Goal: Transaction & Acquisition: Book appointment/travel/reservation

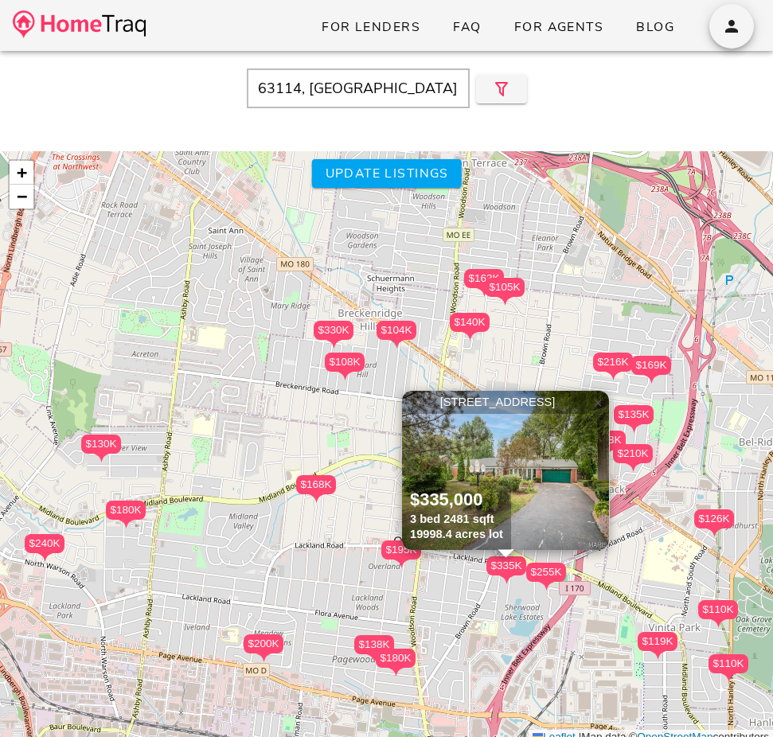
click at [597, 404] on span "×" at bounding box center [598, 403] width 10 height 18
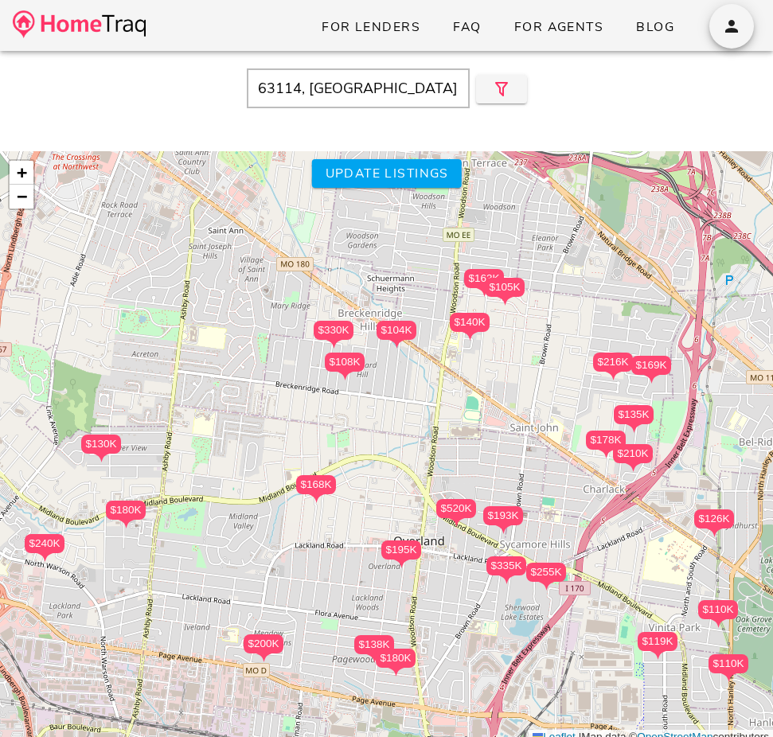
click at [320, 96] on input "63114, MO" at bounding box center [358, 88] width 223 height 40
click at [342, 84] on input "63114, MO" at bounding box center [358, 88] width 223 height 40
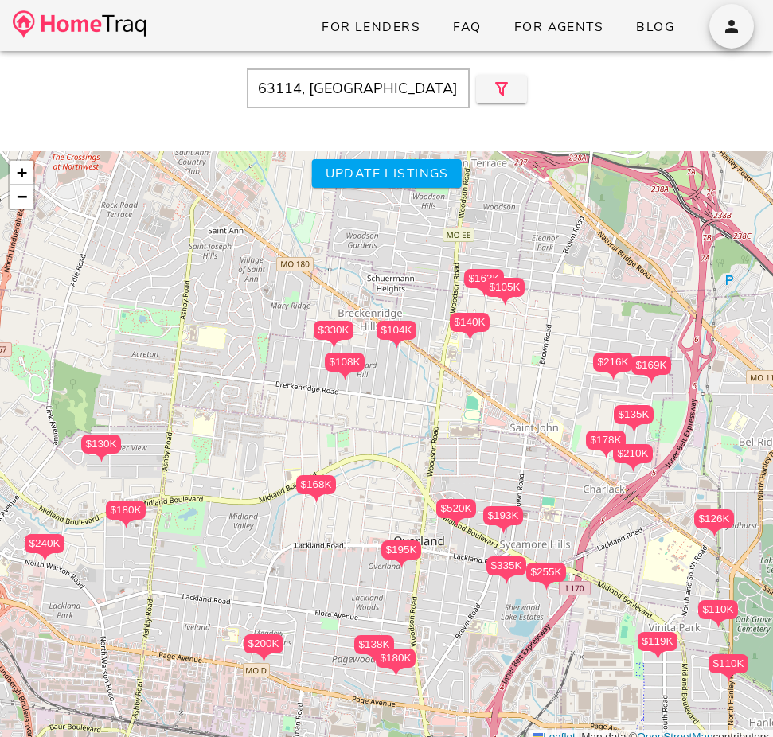
paste input "2026 San Sebastian Way S, Clearwater, FL 33763"
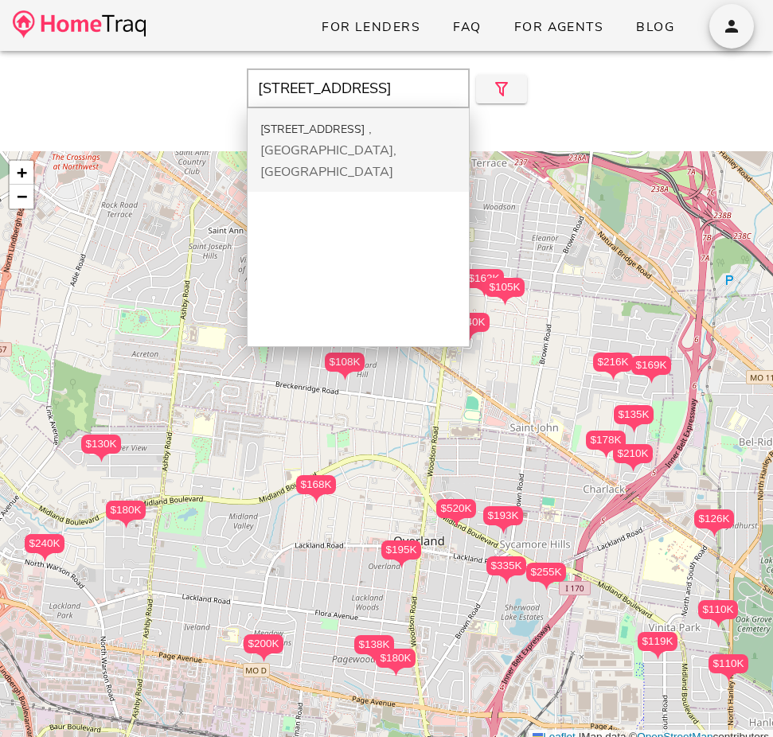
click at [330, 128] on div "2026 San Sebastian Way S" at bounding box center [312, 129] width 104 height 15
type input "2026 San Sebastian Way S, Clearwater, FL, 33763"
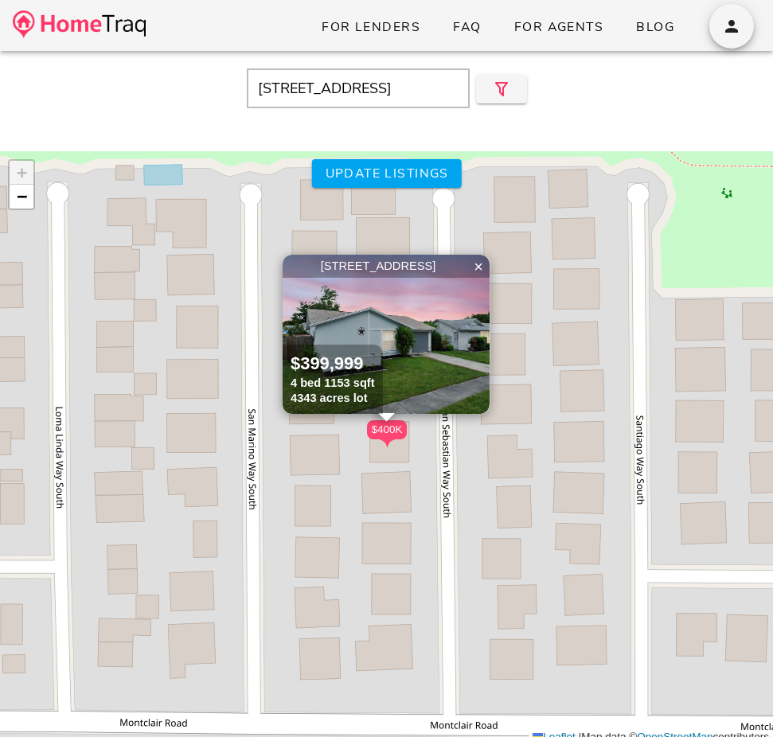
click at [422, 310] on img at bounding box center [386, 334] width 207 height 159
click at [399, 356] on img at bounding box center [386, 334] width 207 height 159
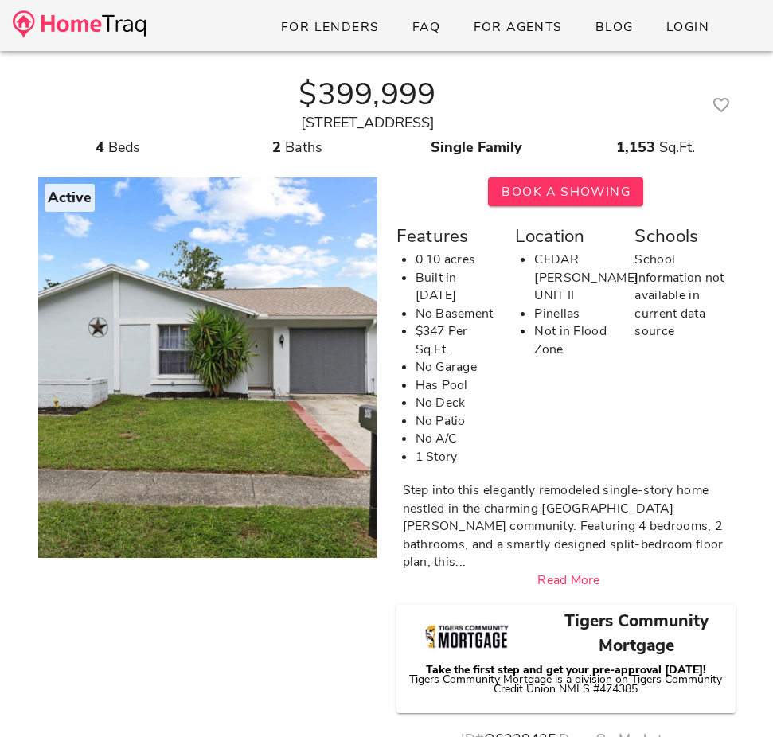
click at [96, 21] on img at bounding box center [79, 24] width 133 height 28
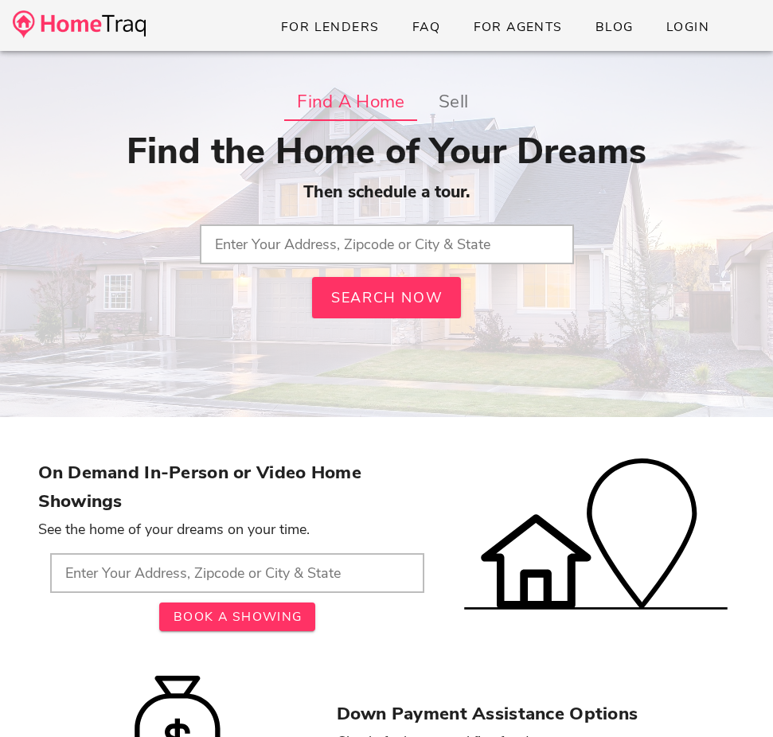
click at [354, 244] on input "text" at bounding box center [387, 245] width 374 height 40
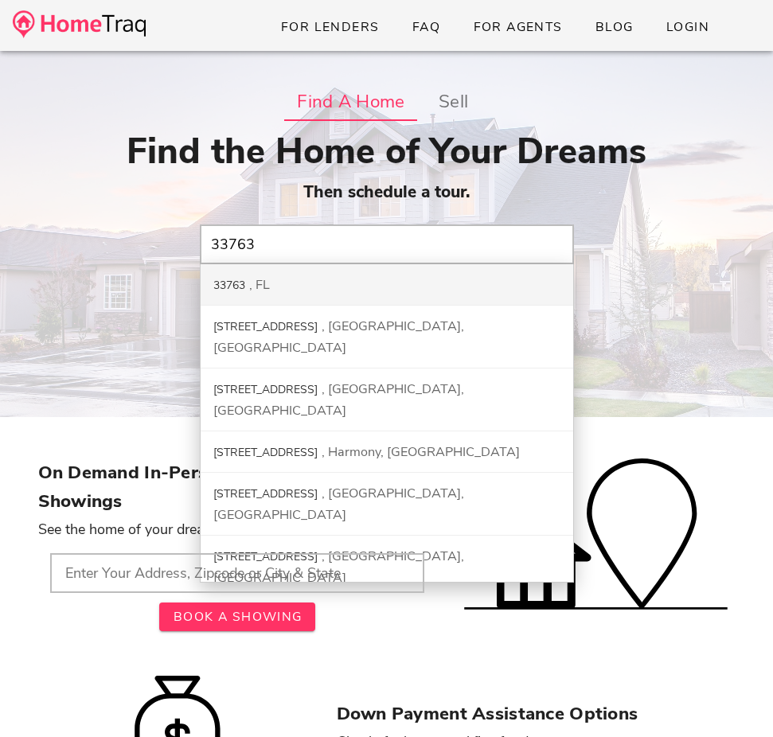
click at [331, 285] on div "33763 FL" at bounding box center [387, 284] width 373 height 41
type input "33763, FL"
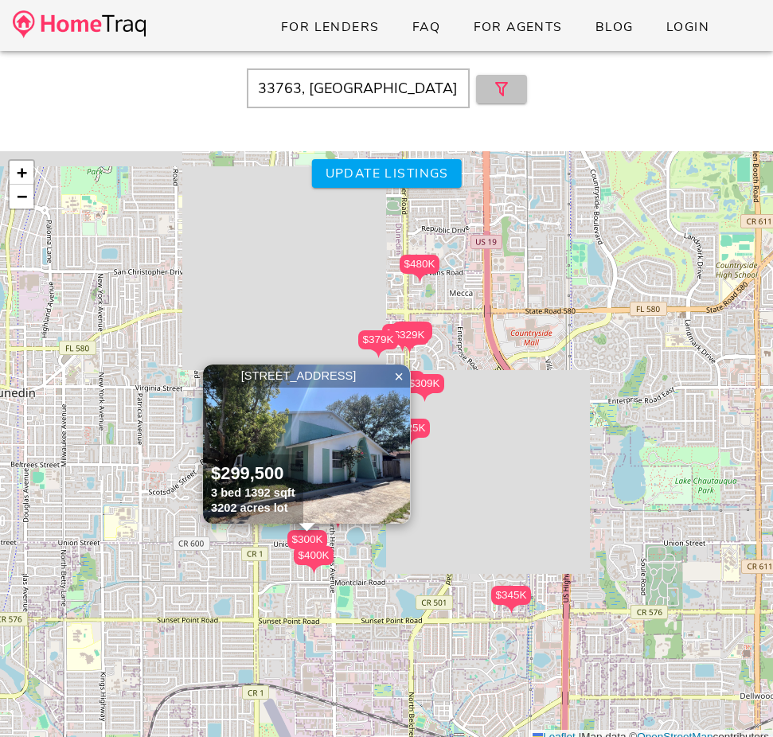
click at [524, 92] on button "button" at bounding box center [501, 89] width 51 height 29
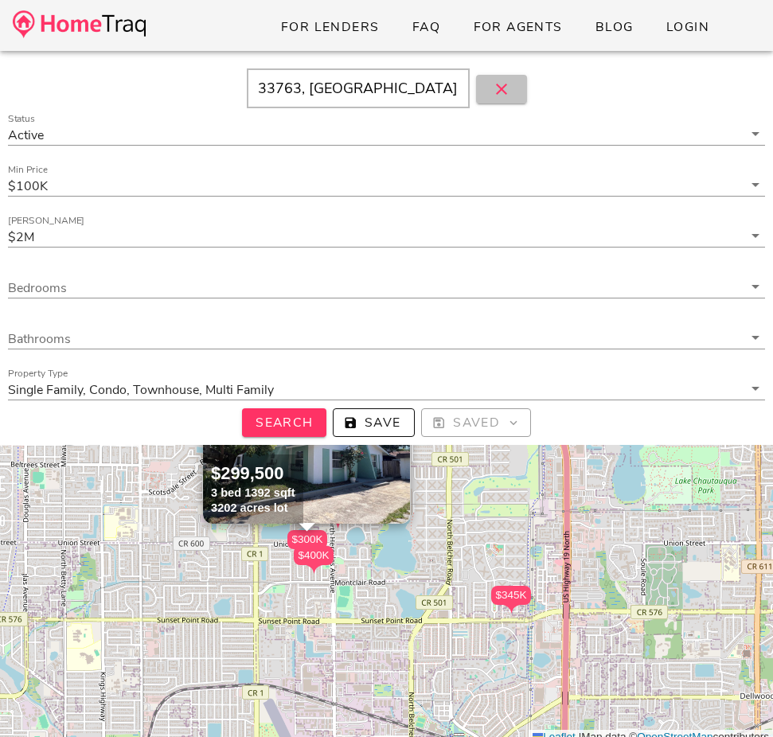
click at [510, 89] on icon "button" at bounding box center [501, 89] width 19 height 19
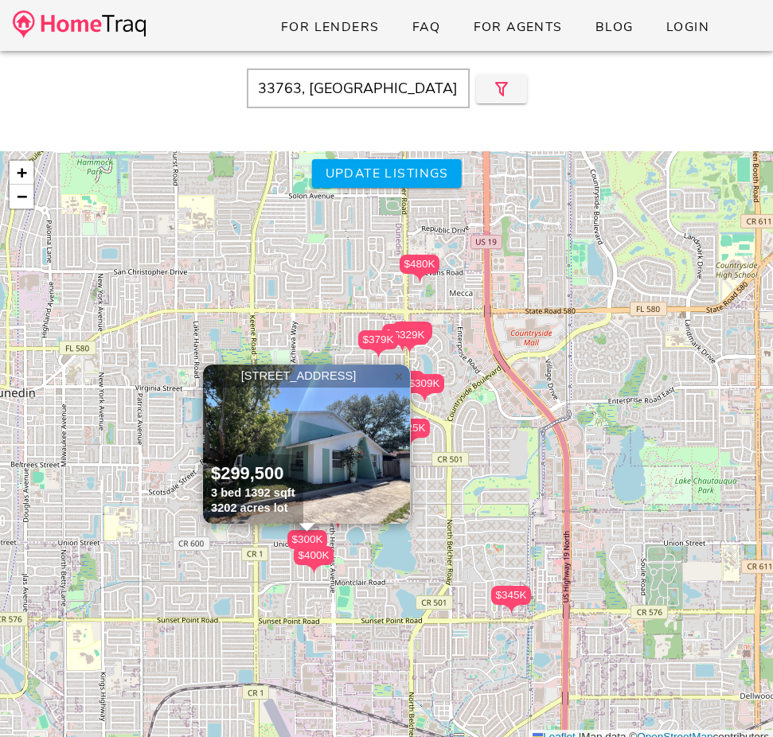
click at [396, 377] on span "×" at bounding box center [399, 377] width 10 height 18
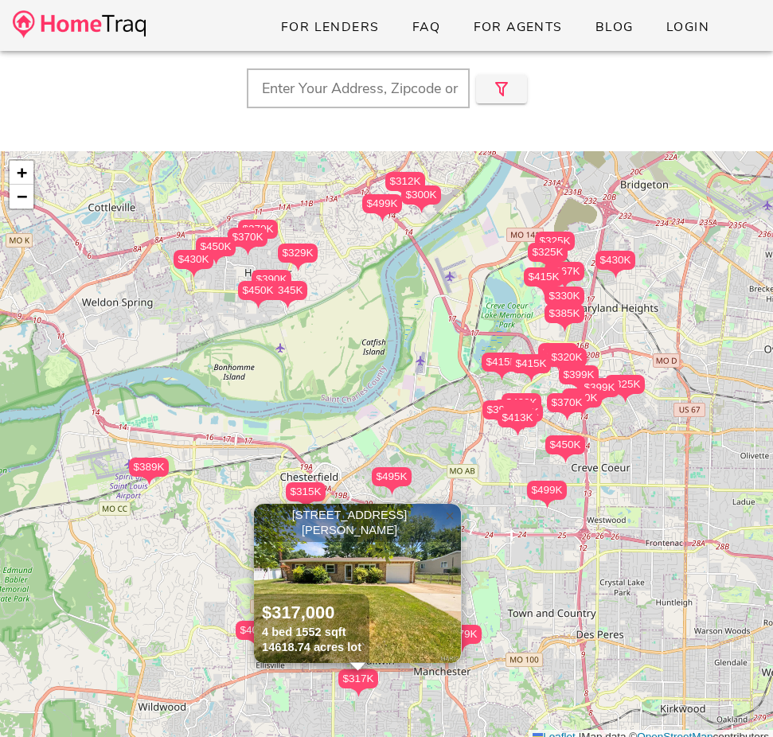
click at [447, 507] on span "×" at bounding box center [450, 516] width 10 height 18
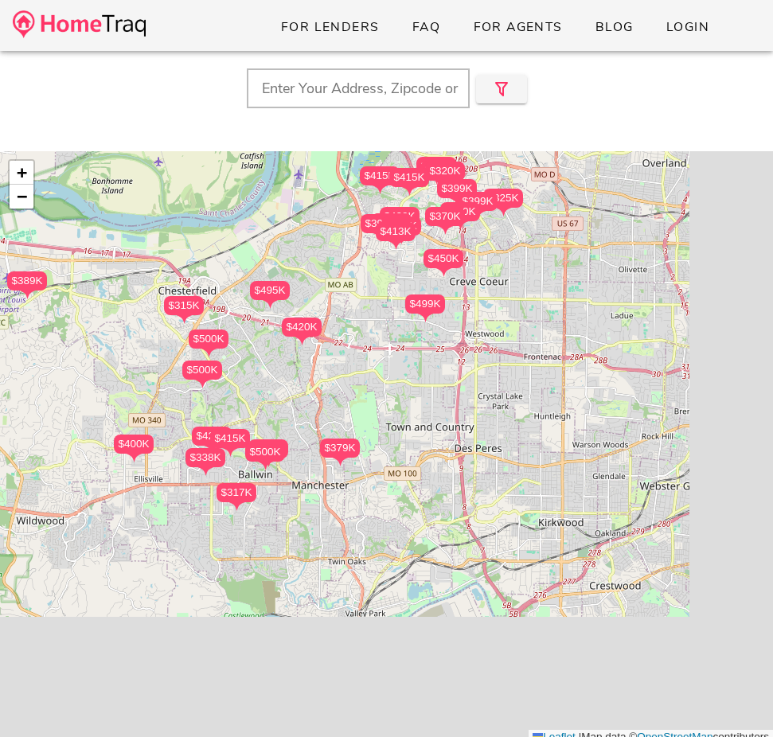
drag, startPoint x: 489, startPoint y: 576, endPoint x: 365, endPoint y: 384, distance: 228.1
click at [365, 384] on div "$495K $399K $420K $450K $450K $415K $413K $420K $475K $315K $500K $415K $499K $…" at bounding box center [386, 448] width 773 height 594
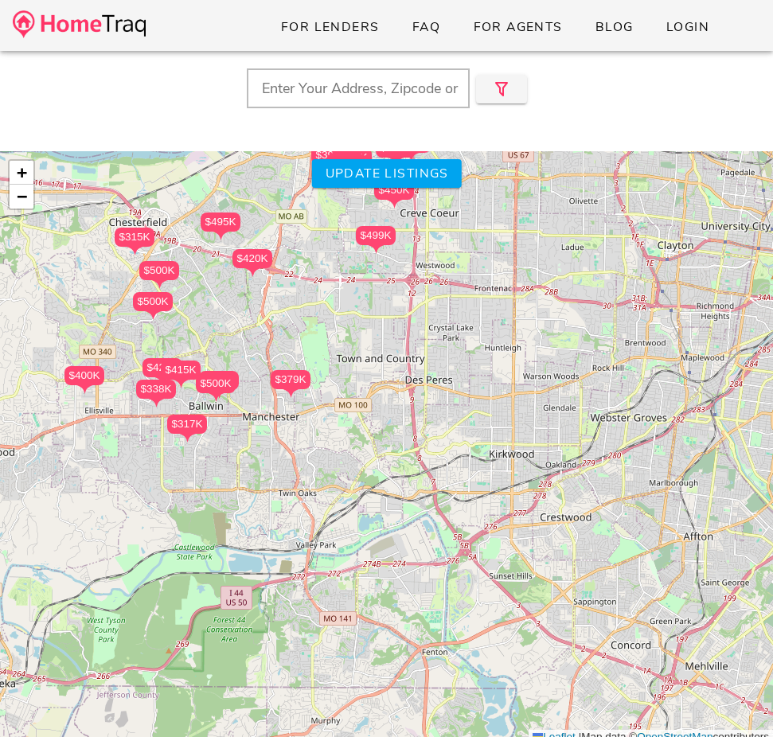
drag, startPoint x: 365, startPoint y: 384, endPoint x: 295, endPoint y: 295, distance: 113.9
click at [295, 295] on div "$495K $399K $420K $450K $450K $415K $413K $420K $475K $315K $500K $415K $499K $…" at bounding box center [386, 448] width 773 height 594
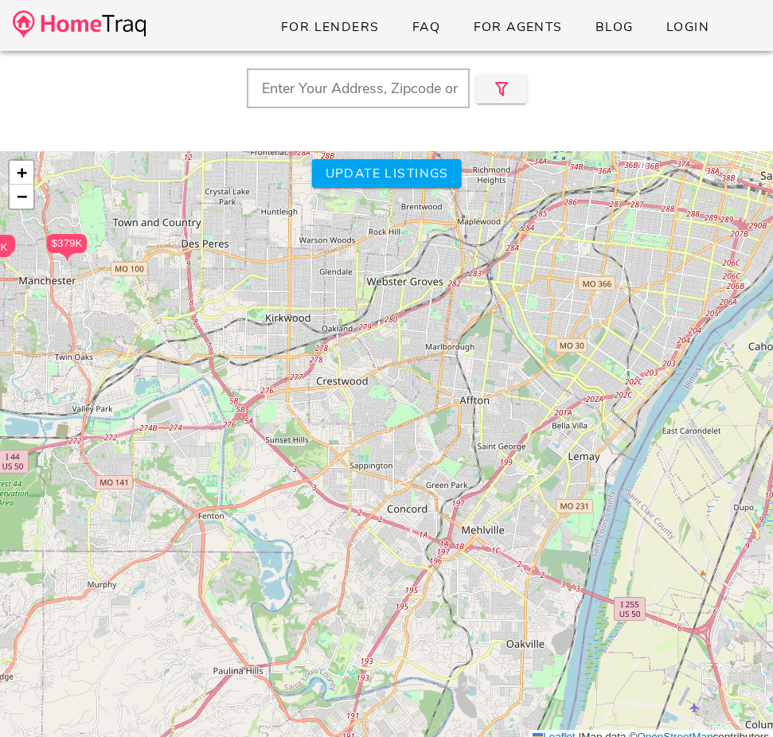
drag, startPoint x: 419, startPoint y: 433, endPoint x: 200, endPoint y: 323, distance: 245.0
click at [200, 323] on div "$495K $399K $420K $450K $450K $415K $413K $420K $475K $315K $500K $415K $499K $…" at bounding box center [386, 448] width 773 height 594
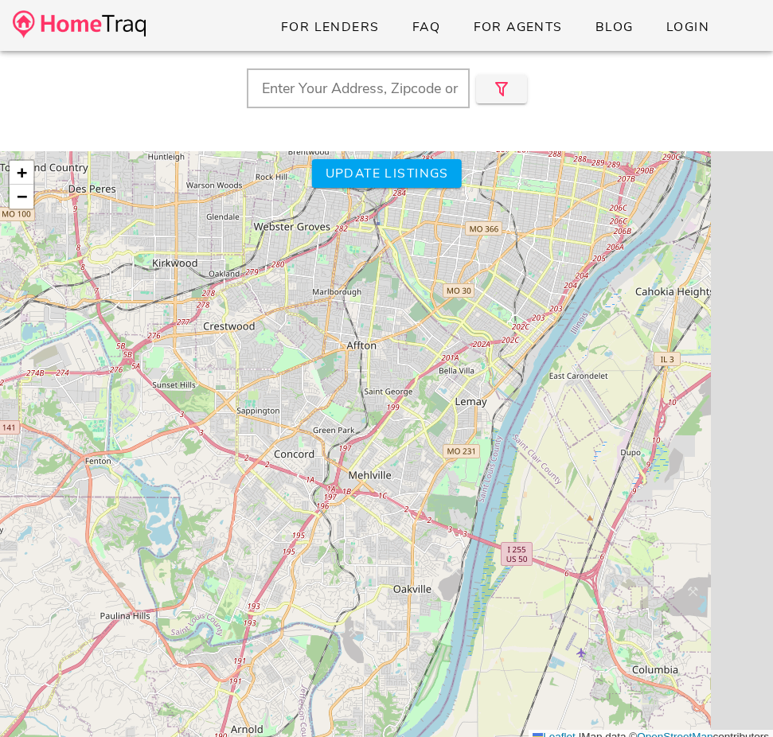
drag, startPoint x: 200, startPoint y: 323, endPoint x: 87, endPoint y: 256, distance: 131.8
click at [87, 256] on div "$495K $399K $420K $450K $450K $415K $413K $420K $475K $315K $500K $415K $499K $…" at bounding box center [386, 448] width 773 height 594
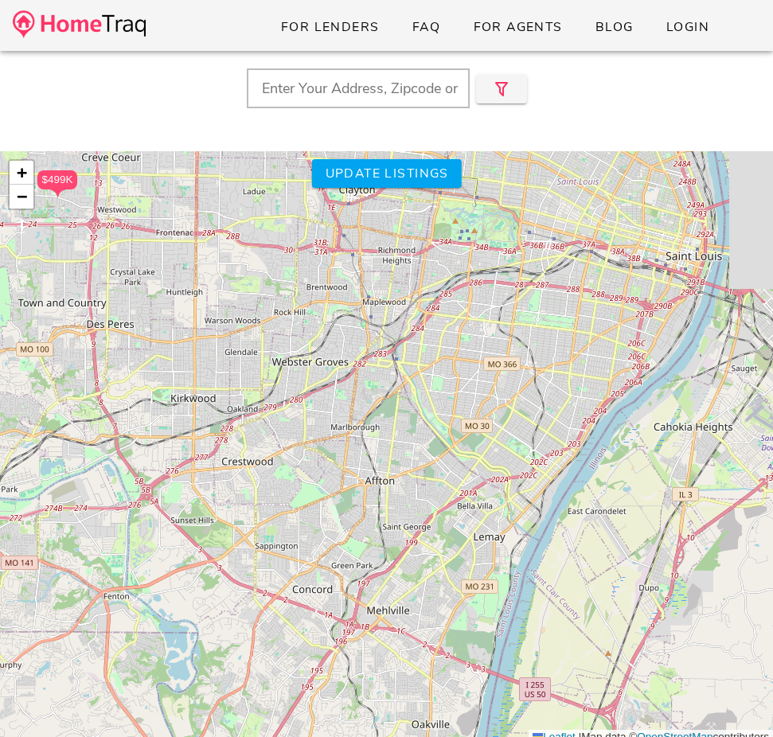
drag, startPoint x: 357, startPoint y: 316, endPoint x: 396, endPoint y: 465, distance: 153.9
click at [396, 465] on div "$495K $399K $420K $450K $450K $415K $413K $420K $475K $315K $500K $415K $499K $…" at bounding box center [386, 448] width 773 height 594
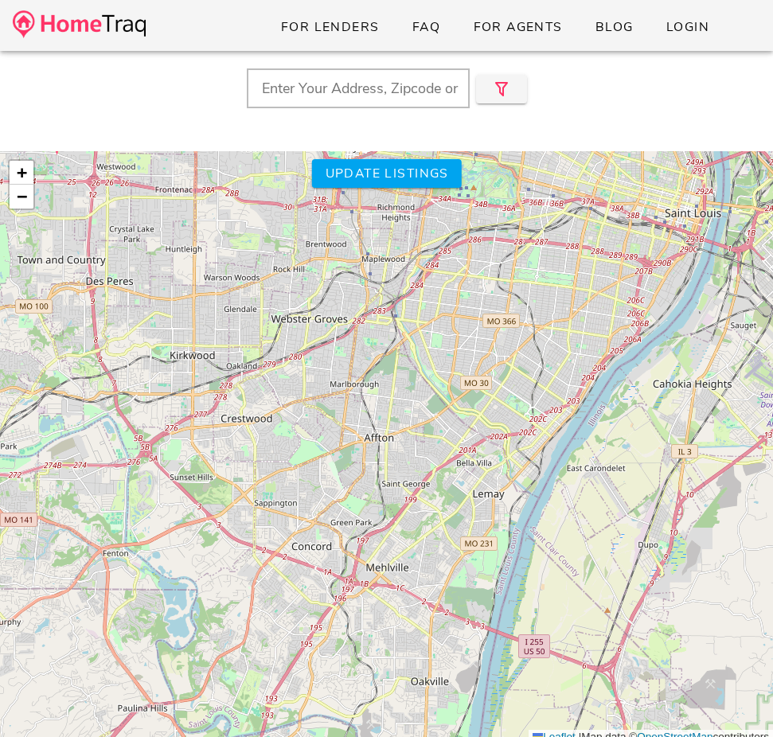
drag, startPoint x: 396, startPoint y: 437, endPoint x: 396, endPoint y: 386, distance: 51.0
click at [396, 386] on div "$495K $399K $420K $450K $450K $415K $413K $420K $475K $315K $500K $415K $499K $…" at bounding box center [386, 448] width 773 height 594
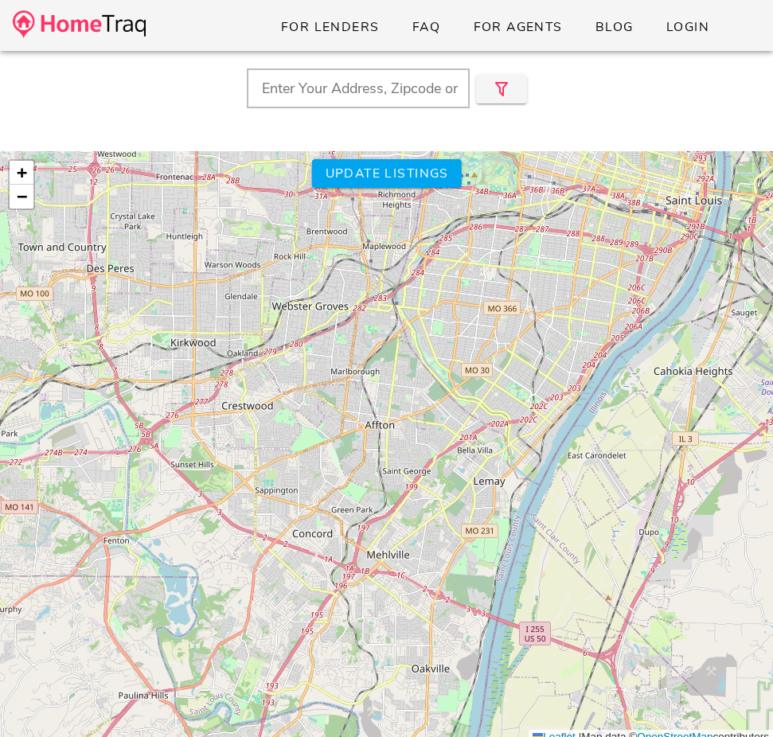
click at [115, 28] on img at bounding box center [79, 24] width 133 height 28
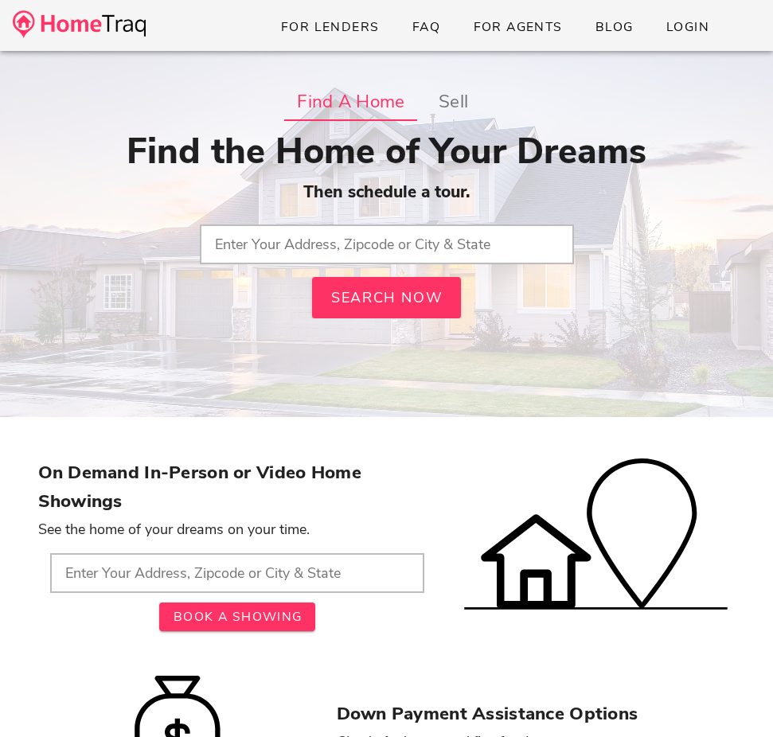
click at [340, 237] on input "text" at bounding box center [387, 245] width 374 height 40
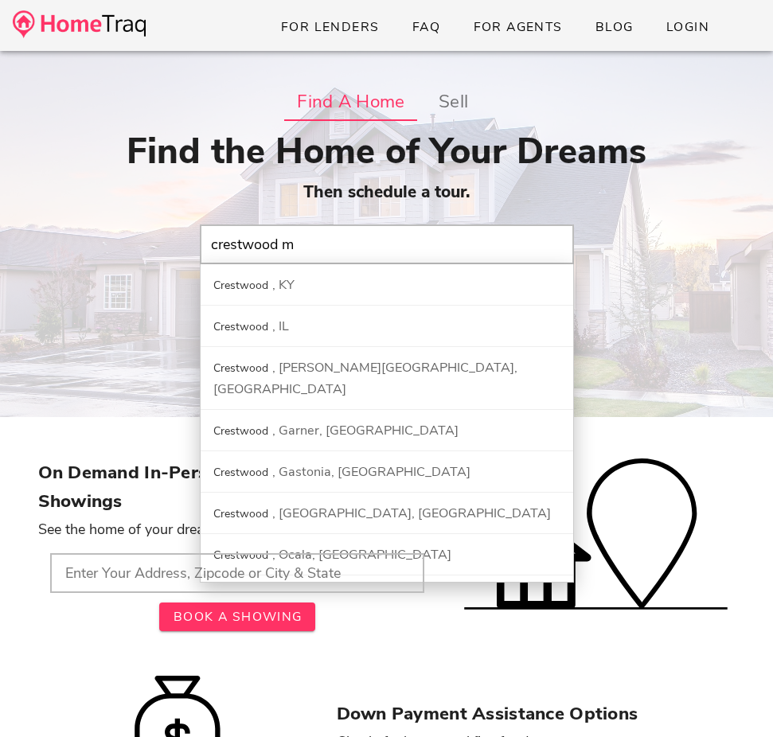
type input "crestwood mo"
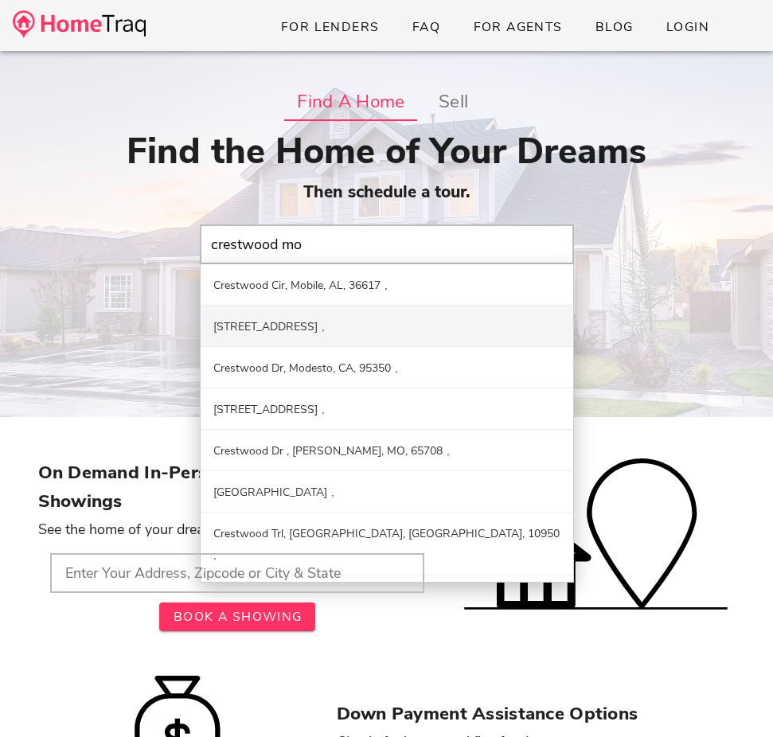
scroll to position [96, 0]
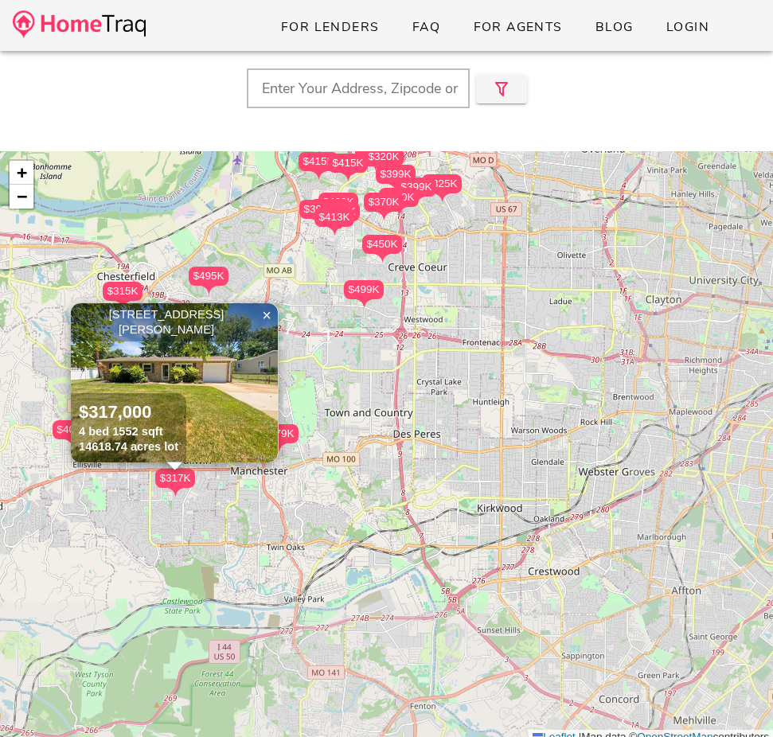
drag, startPoint x: 511, startPoint y: 574, endPoint x: 228, endPoint y: 192, distance: 475.8
click at [228, 192] on div "$495K $399K $420K $450K $450K $415K $413K $420K $475K $315K $500K $415K $499K $…" at bounding box center [386, 448] width 773 height 594
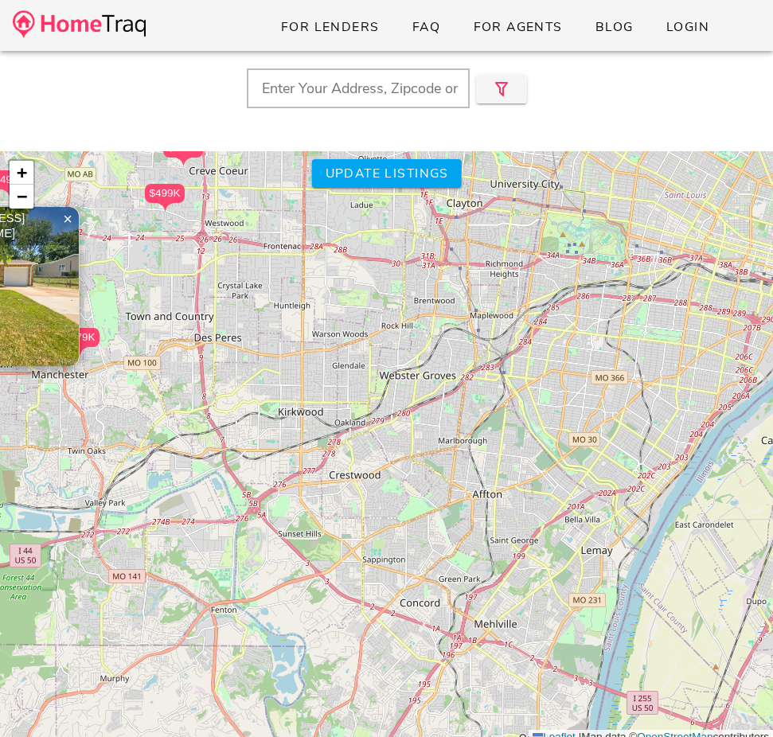
drag, startPoint x: 574, startPoint y: 611, endPoint x: 393, endPoint y: 549, distance: 191.1
click at [393, 549] on div "$495K $399K $420K $450K $450K $415K $413K $420K $475K $315K $500K $415K $499K $…" at bounding box center [386, 448] width 773 height 594
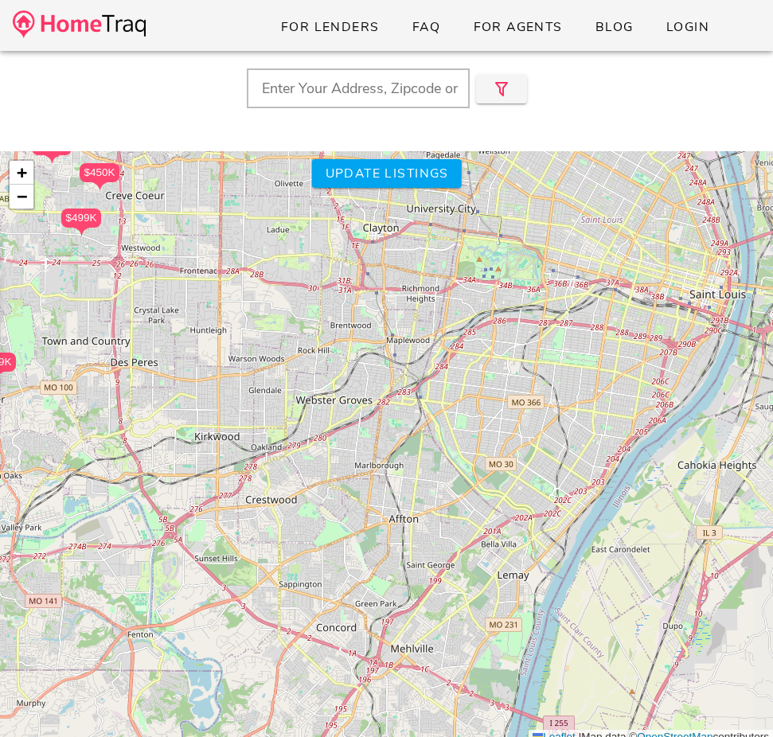
drag, startPoint x: 393, startPoint y: 549, endPoint x: 311, endPoint y: 573, distance: 85.4
click at [311, 573] on div "$495K $399K $420K $450K $450K $415K $413K $420K $475K $315K $500K $415K $499K $…" at bounding box center [386, 448] width 773 height 594
click at [305, 553] on div "$495K $399K $420K $450K $450K $415K $413K $420K $475K $315K $500K $415K $499K $…" at bounding box center [386, 448] width 773 height 594
click at [69, 21] on img at bounding box center [79, 24] width 133 height 28
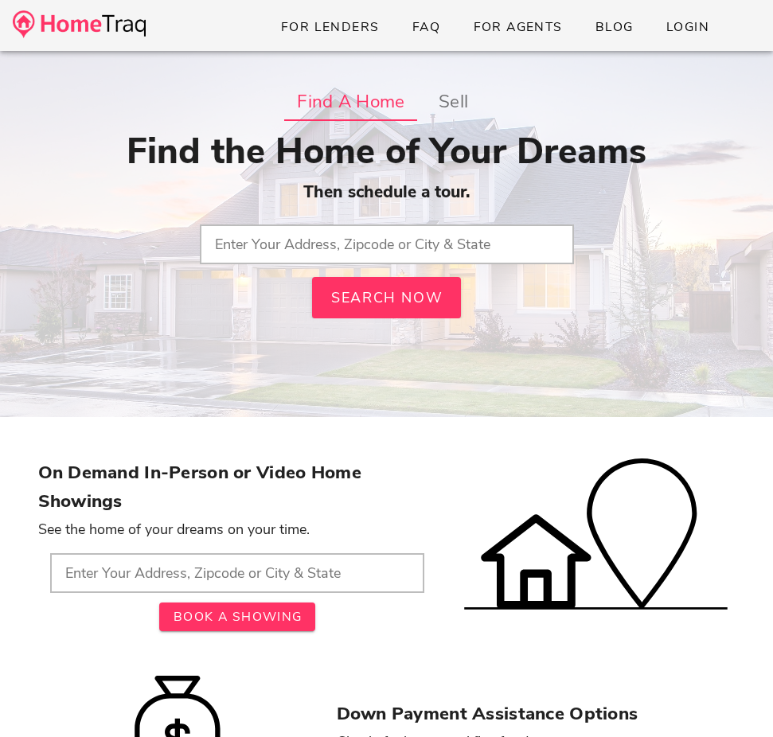
click at [406, 246] on input "text" at bounding box center [387, 245] width 374 height 40
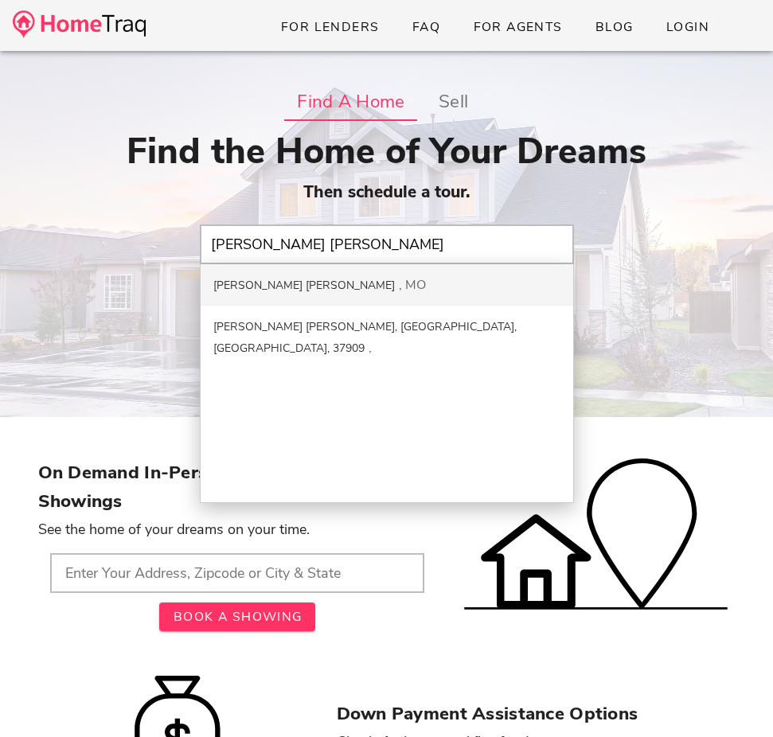
click at [370, 275] on div "[PERSON_NAME] [PERSON_NAME] [GEOGRAPHIC_DATA]" at bounding box center [387, 284] width 373 height 41
type input "[PERSON_NAME] [PERSON_NAME], [GEOGRAPHIC_DATA]"
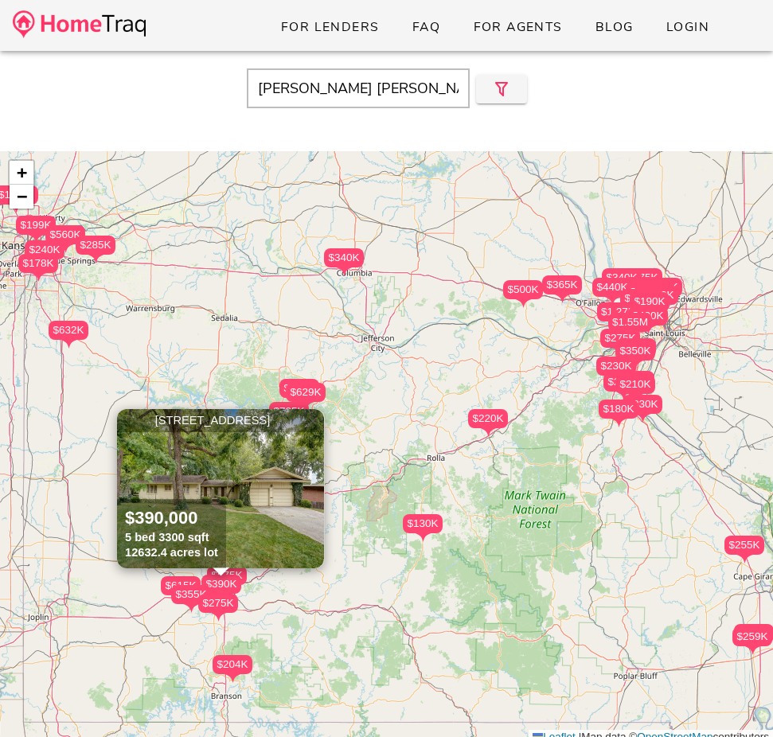
click at [308, 424] on span "×" at bounding box center [313, 421] width 10 height 18
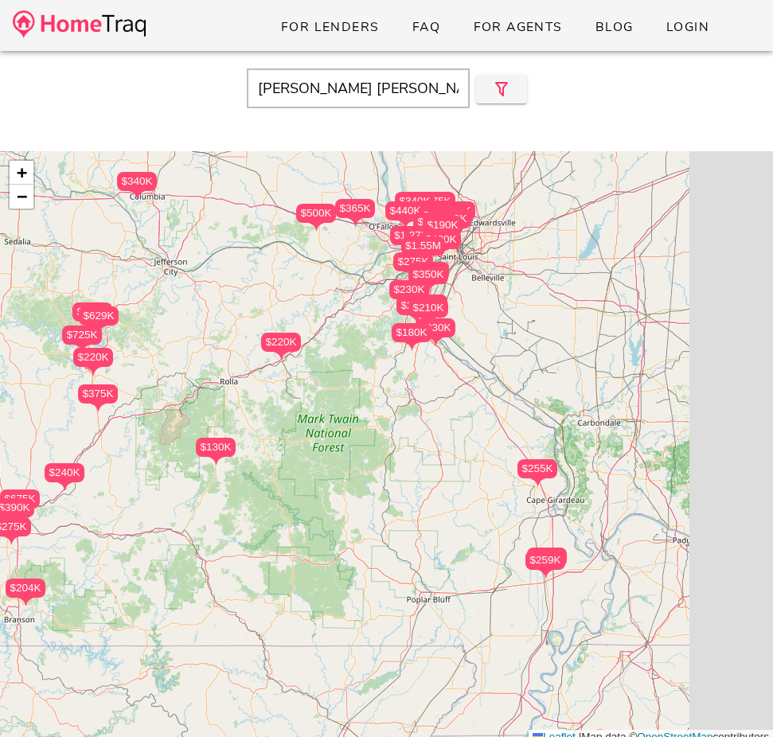
drag, startPoint x: 667, startPoint y: 478, endPoint x: 460, endPoint y: 401, distance: 220.7
click at [460, 401] on div "$204K $175K $230K $500K $350K $375K $285K $1.55M $120K $104K $1.27M $100K $180K…" at bounding box center [386, 448] width 773 height 594
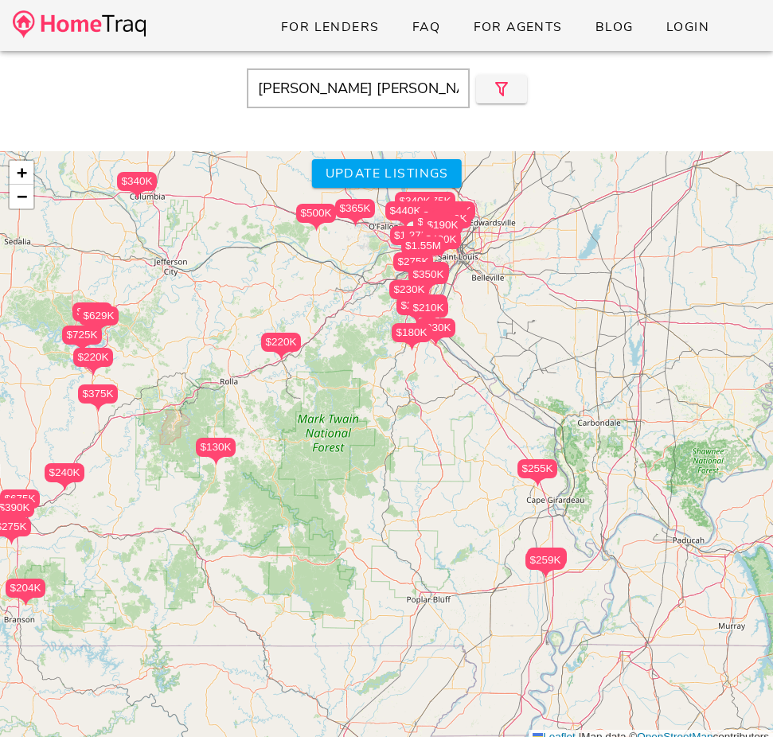
click at [477, 287] on div "$204K $175K $230K $500K $350K $375K $285K $1.55M $120K $104K $1.27M $100K $180K…" at bounding box center [386, 448] width 773 height 594
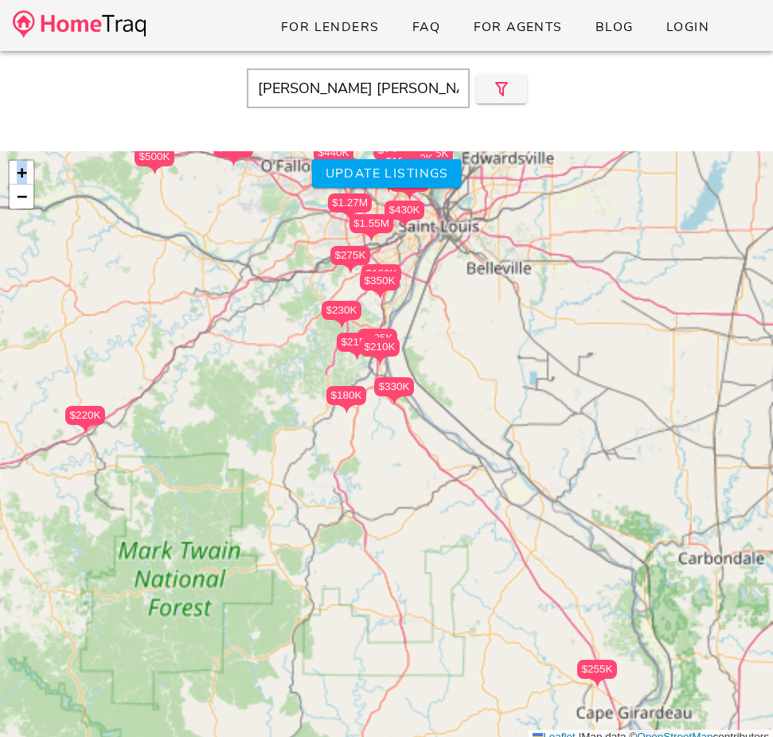
click at [477, 287] on div "$204K $175K $230K $500K $350K $375K $285K $1.55M $120K $104K $1.27M $100K $180K…" at bounding box center [386, 448] width 773 height 594
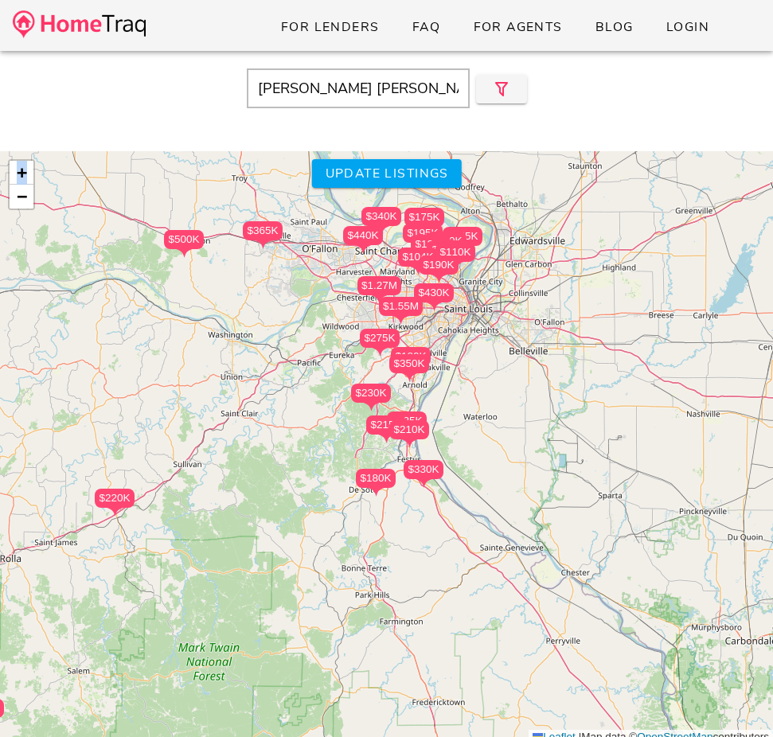
drag, startPoint x: 456, startPoint y: 284, endPoint x: 484, endPoint y: 367, distance: 87.4
click at [484, 367] on div "$204K $175K $230K $500K $350K $375K $285K $1.55M $120K $104K $1.27M $100K $180K…" at bounding box center [386, 448] width 773 height 594
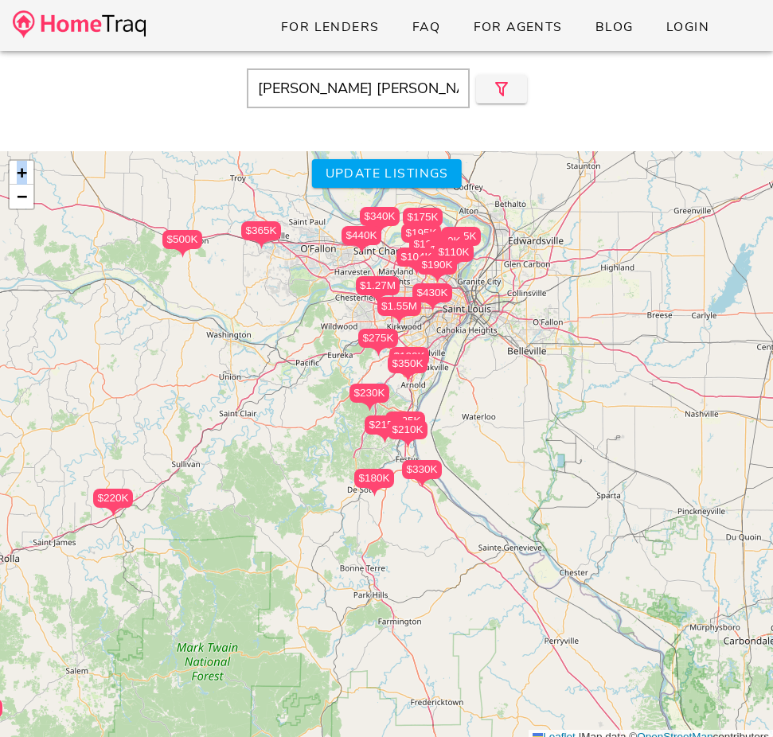
click at [484, 367] on div "$204K $175K $230K $500K $350K $375K $285K $1.55M $120K $104K $1.27M $100K $180K…" at bounding box center [386, 448] width 773 height 594
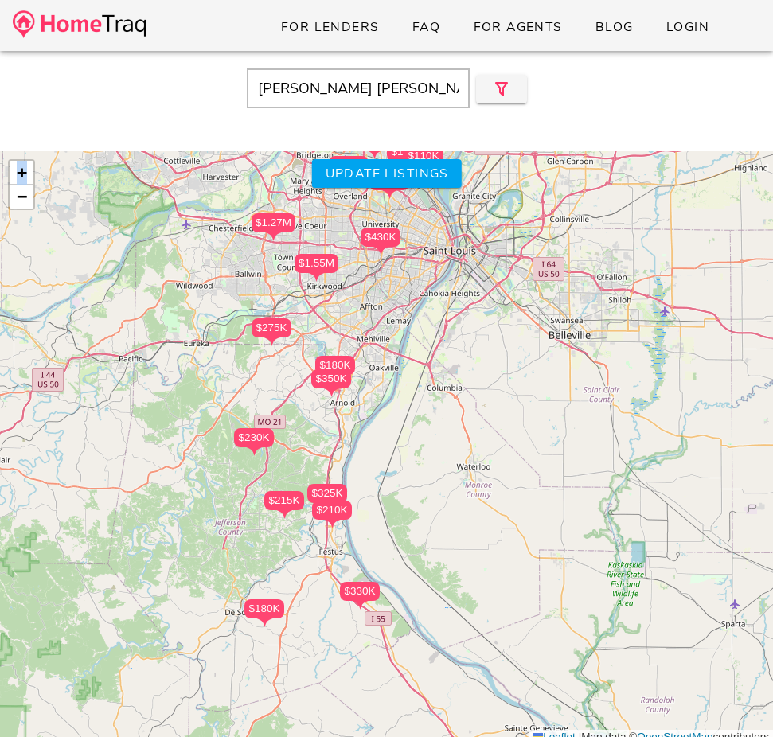
click at [453, 319] on div "$204K $175K $230K $500K $350K $375K $285K $1.55M $120K $104K $1.27M $100K $180K…" at bounding box center [386, 448] width 773 height 594
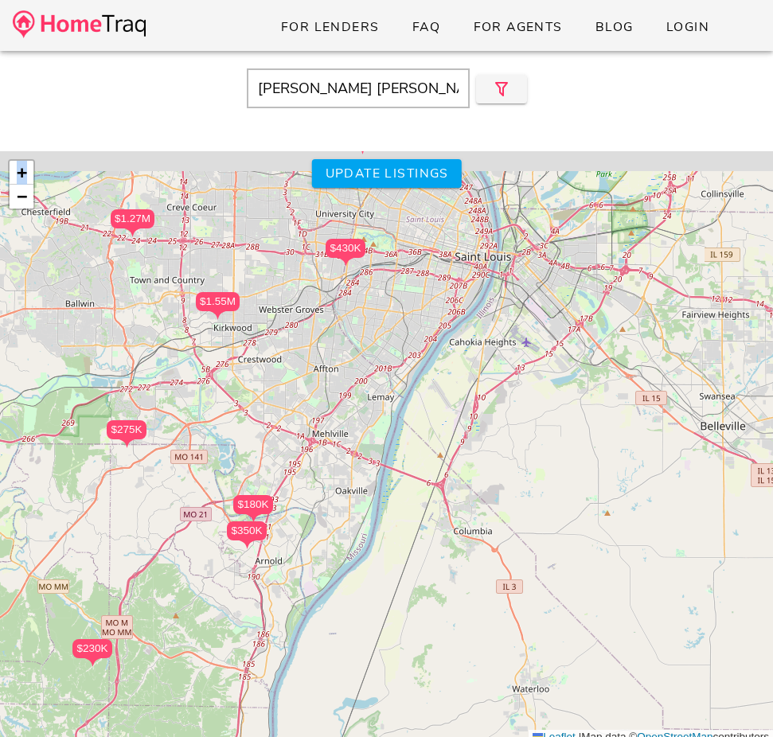
drag, startPoint x: 367, startPoint y: 294, endPoint x: 404, endPoint y: 369, distance: 83.3
click at [404, 369] on div "$204K $175K $230K $500K $350K $375K $285K $1.55M $120K $104K $1.27M $100K $180K…" at bounding box center [386, 448] width 773 height 594
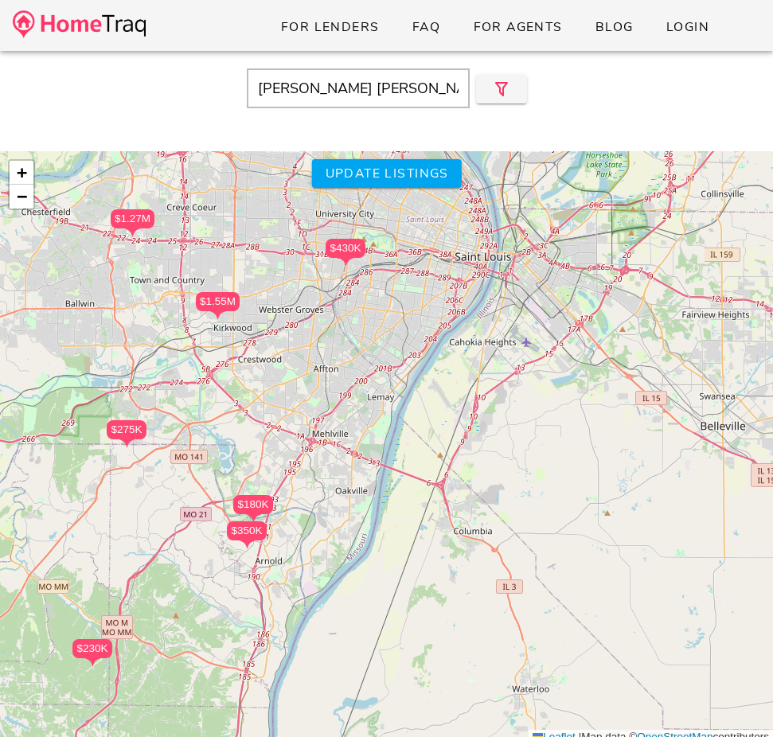
drag, startPoint x: 361, startPoint y: 92, endPoint x: 171, endPoint y: 78, distance: 190.8
click at [207, 85] on div "Webster Groves, MO" at bounding box center [386, 88] width 757 height 40
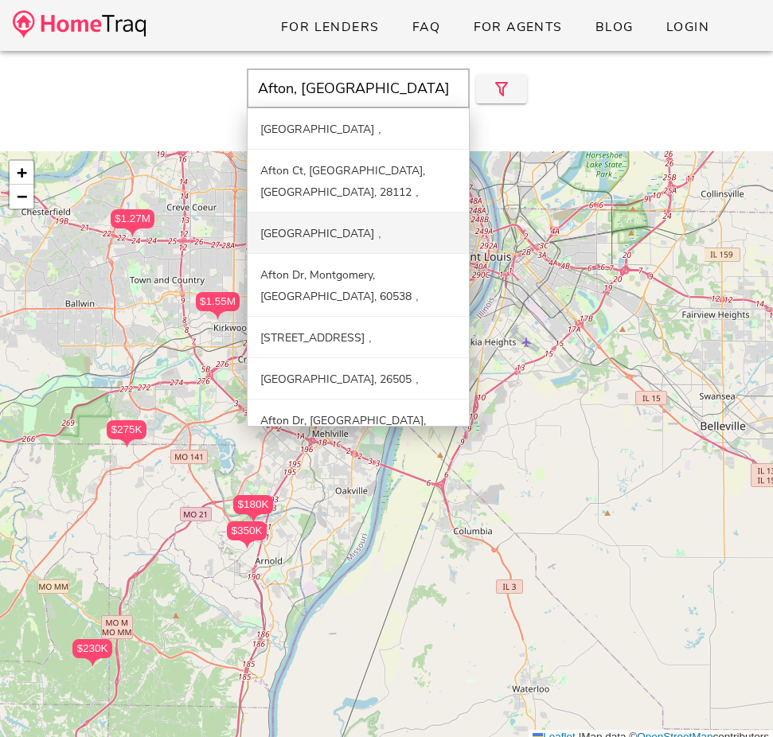
scroll to position [97, 0]
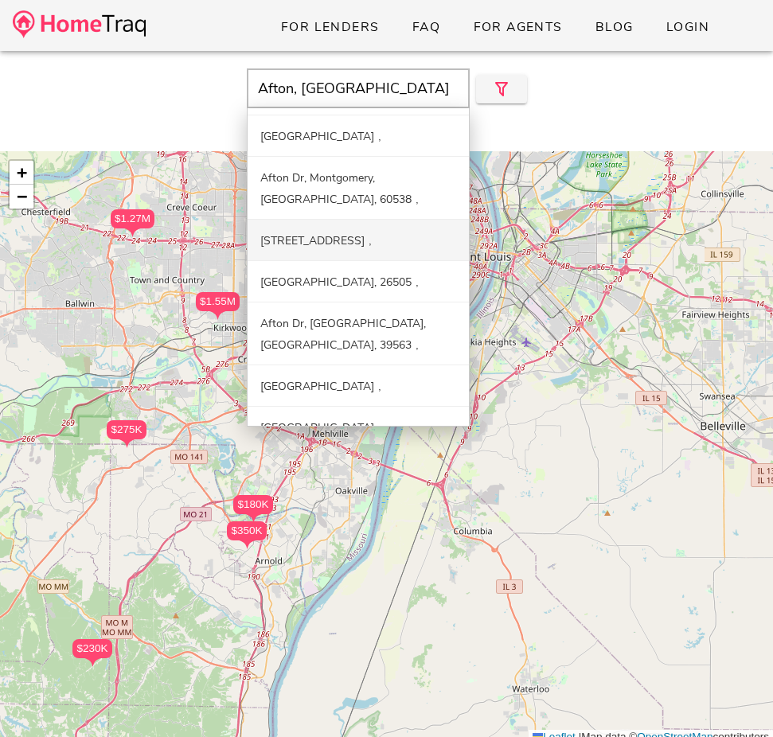
click at [172, 89] on div "Afton, MO Afton Way, Modesto, CA, 95354 Afton Ct, Monroe, NC, 28112 Afton Blvd,…" at bounding box center [386, 88] width 757 height 40
type input "Afton Way, Modesto, CA, 95354"
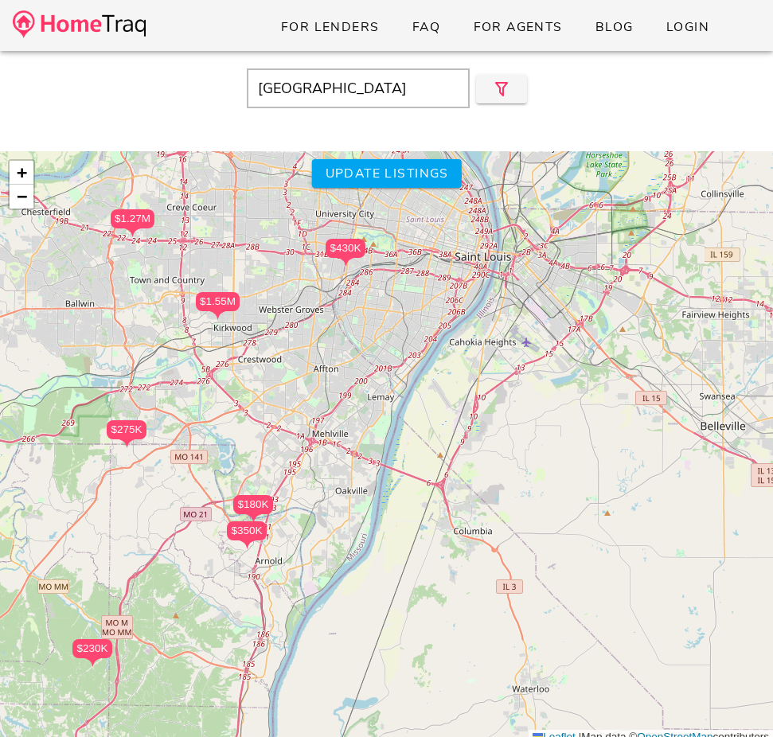
click at [392, 303] on div "$204K $175K $230K $500K $350K $375K $285K $1.55M $120K $104K $1.27M $100K $180K…" at bounding box center [386, 448] width 773 height 594
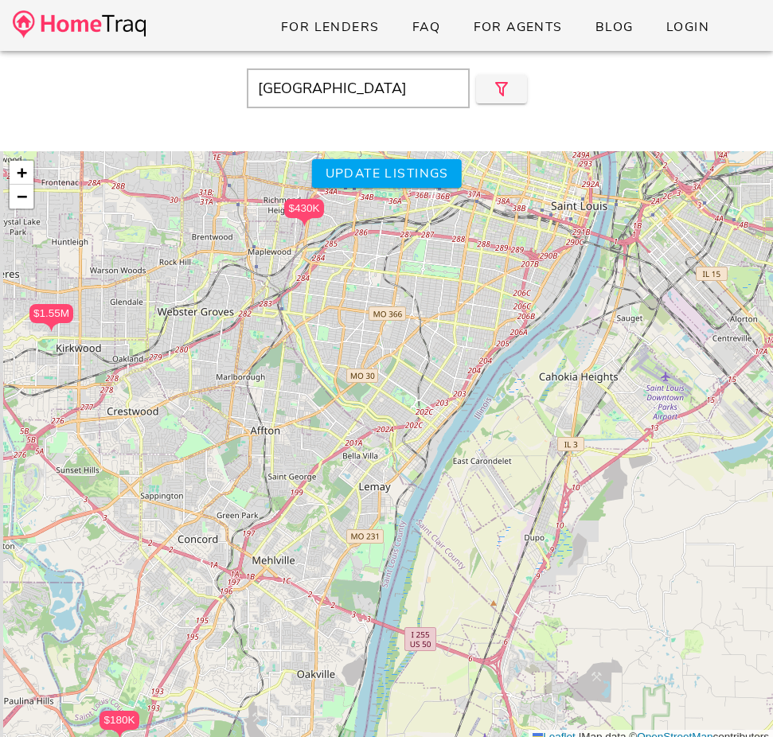
drag, startPoint x: 373, startPoint y: 317, endPoint x: 403, endPoint y: 301, distance: 33.5
click at [403, 301] on div "$204K $175K $230K $500K $350K $375K $285K $1.55M $120K $104K $1.27M $100K $180K…" at bounding box center [386, 448] width 773 height 594
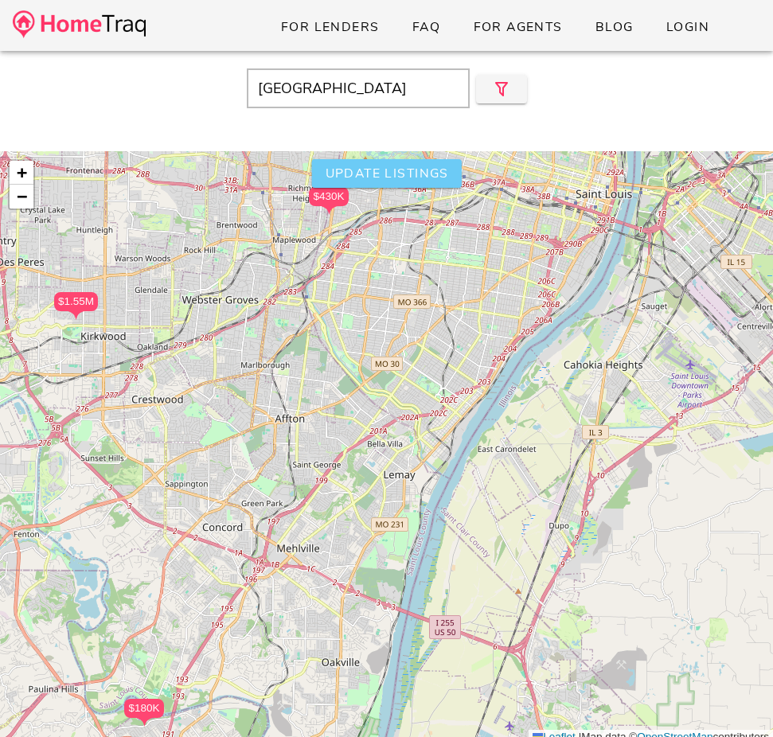
click at [403, 181] on span "Update listings" at bounding box center [386, 174] width 124 height 18
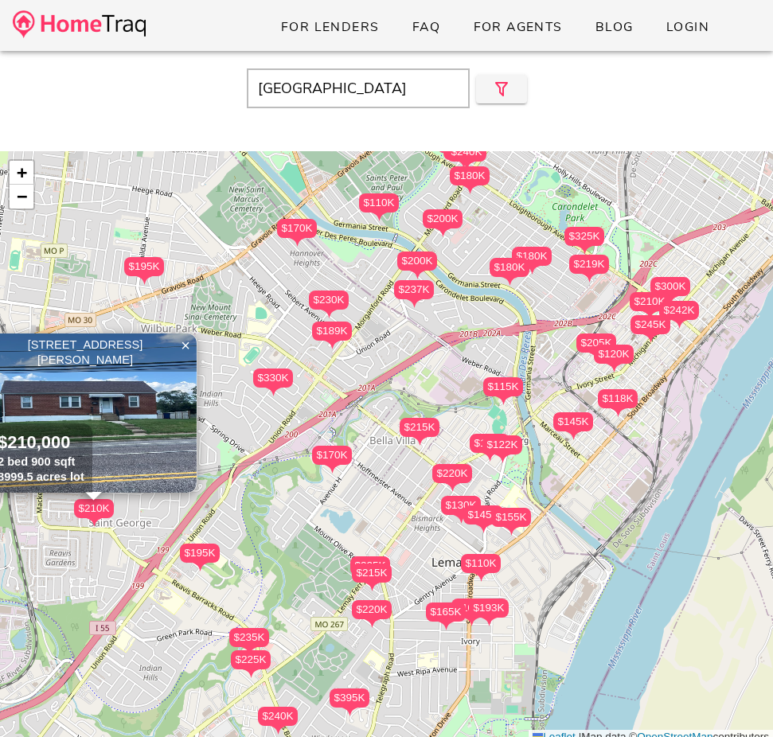
click at [172, 353] on div "9233 Reavis Barracks Road, Unincorporated MO 63123" at bounding box center [93, 353] width 199 height 30
click at [181, 339] on span "×" at bounding box center [186, 346] width 10 height 18
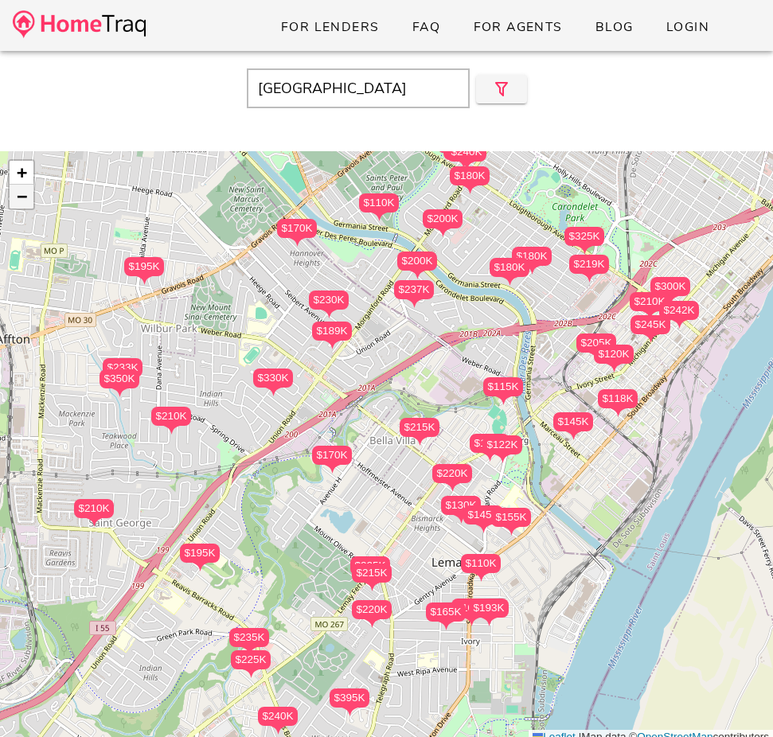
click at [18, 202] on span "−" at bounding box center [22, 196] width 10 height 20
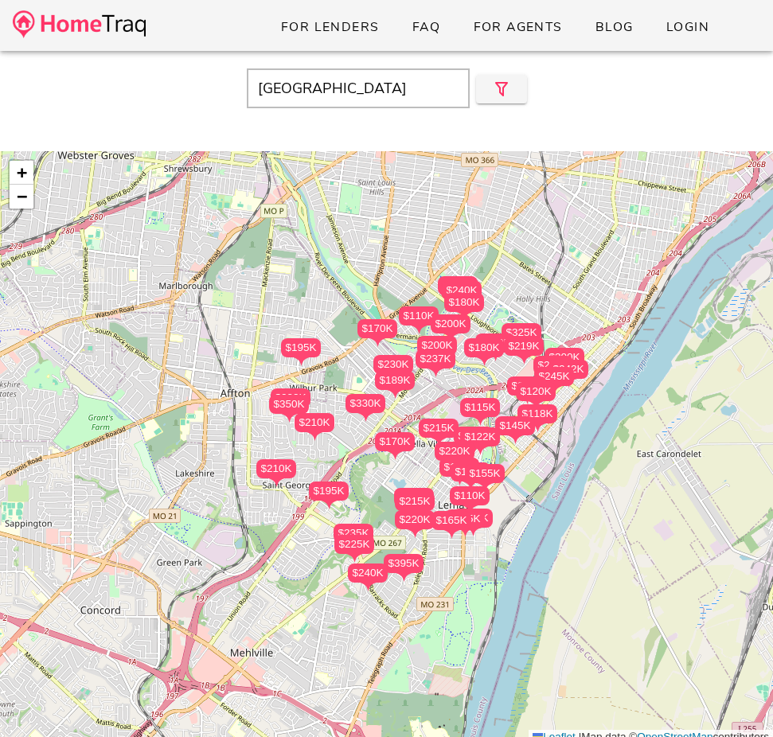
drag, startPoint x: 369, startPoint y: 483, endPoint x: 412, endPoint y: 482, distance: 43.0
click at [412, 482] on div "$215K $220K $170K $130K $155K $122K $145K $115K $189K $225K $215K $155K $330K $…" at bounding box center [386, 448] width 773 height 594
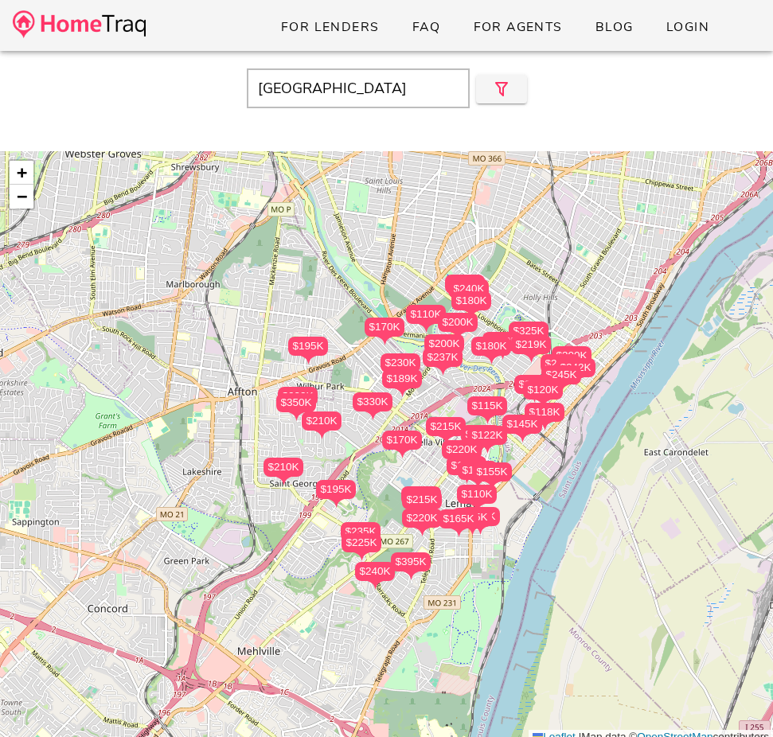
click at [303, 408] on div "$350K" at bounding box center [296, 402] width 40 height 19
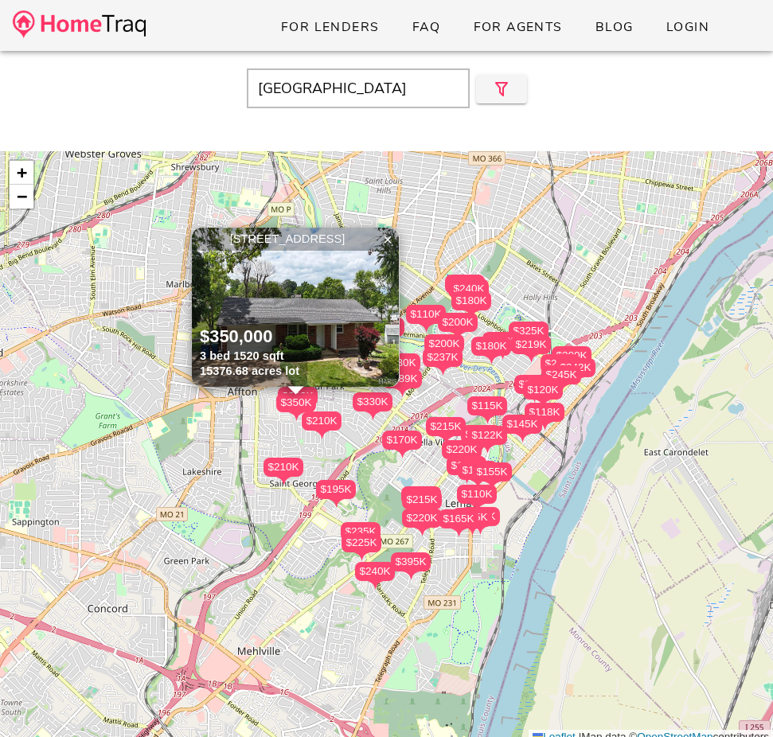
click at [338, 330] on img at bounding box center [295, 307] width 207 height 159
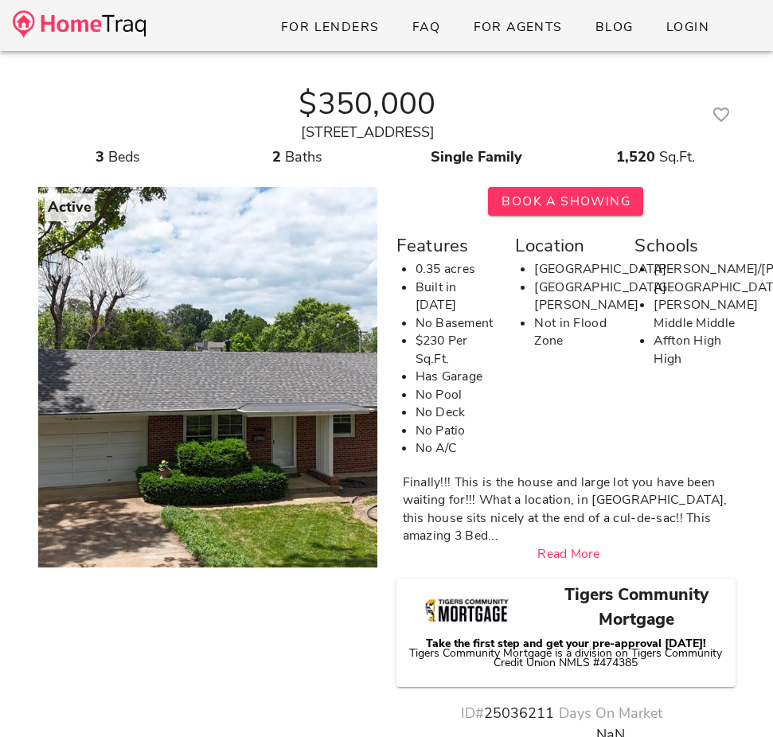
drag, startPoint x: 440, startPoint y: 132, endPoint x: 506, endPoint y: 132, distance: 66.1
click at [506, 132] on div "[STREET_ADDRESS]" at bounding box center [367, 132] width 659 height 21
copy div "63123"
click at [105, 8] on link at bounding box center [79, 25] width 133 height 37
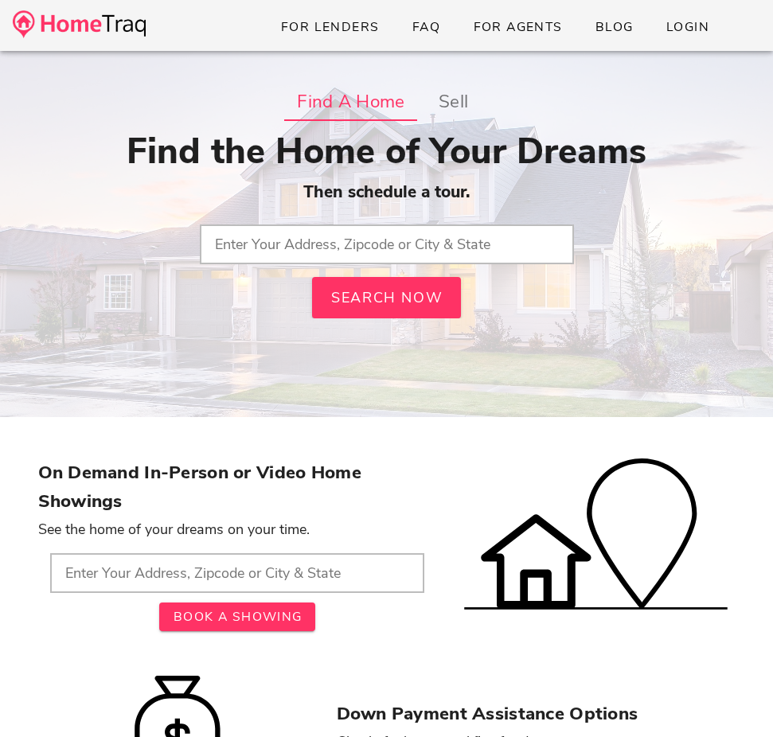
click at [301, 232] on input "text" at bounding box center [387, 245] width 374 height 40
paste input "63123"
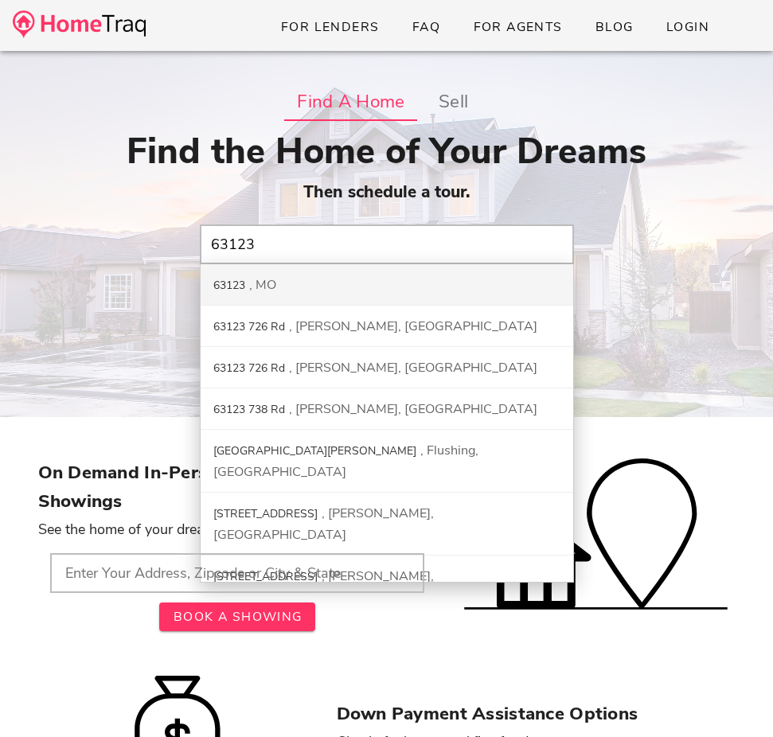
click at [310, 279] on div "63123 [GEOGRAPHIC_DATA]" at bounding box center [387, 284] width 373 height 41
type input "63123, [GEOGRAPHIC_DATA]"
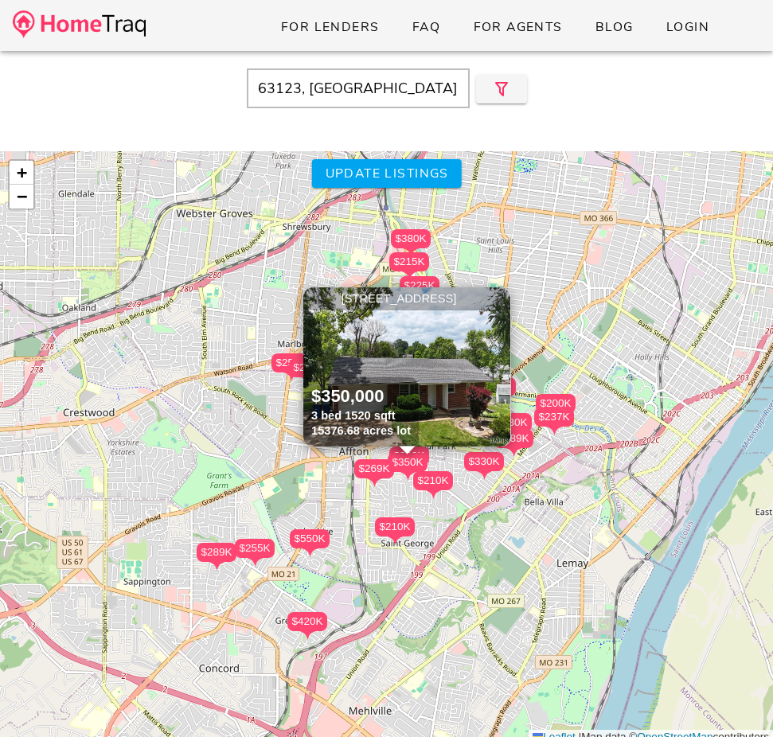
click at [502, 292] on span "×" at bounding box center [499, 300] width 10 height 18
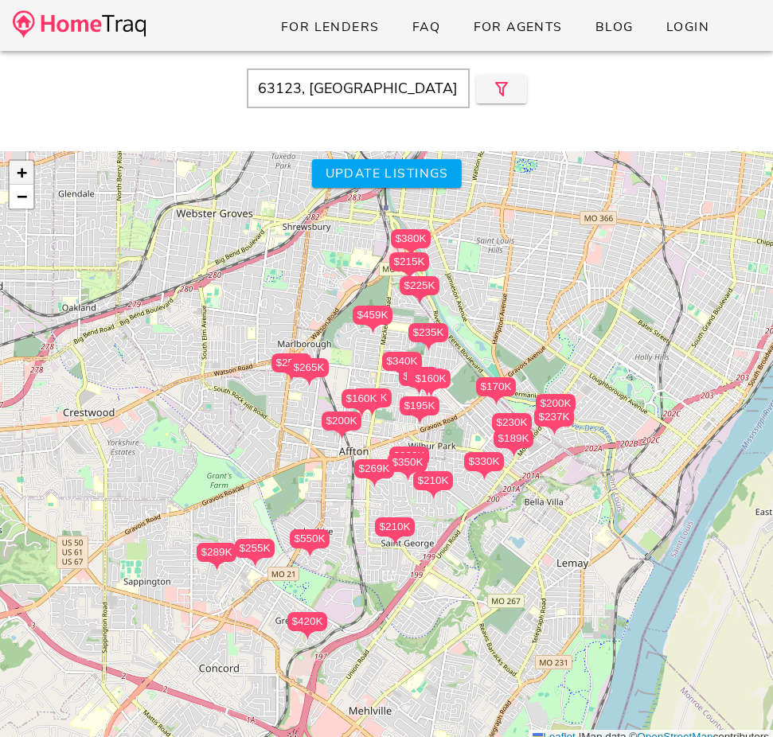
click at [25, 171] on span "+" at bounding box center [22, 172] width 10 height 20
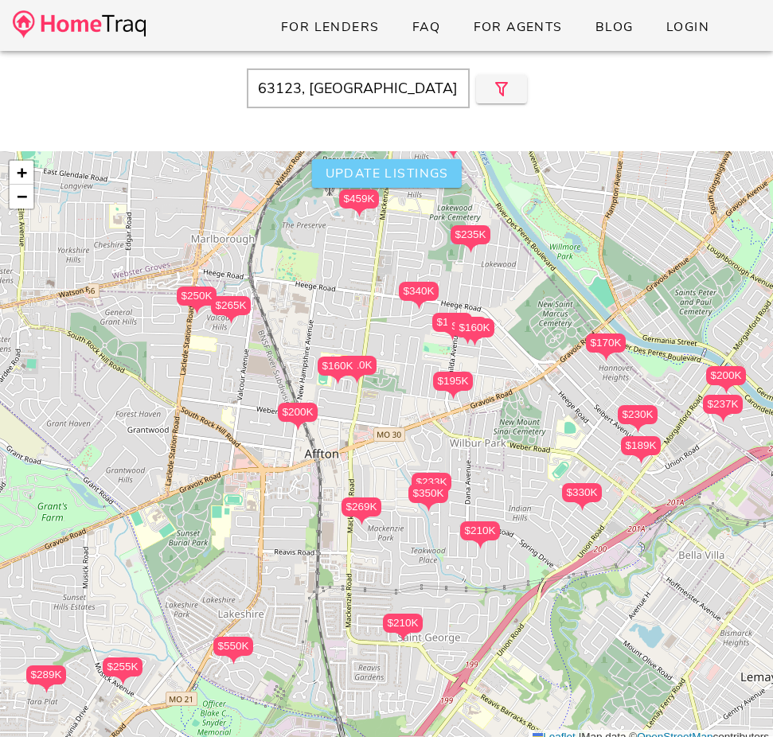
click at [367, 166] on span "Update listings" at bounding box center [386, 174] width 124 height 18
type input "MO"
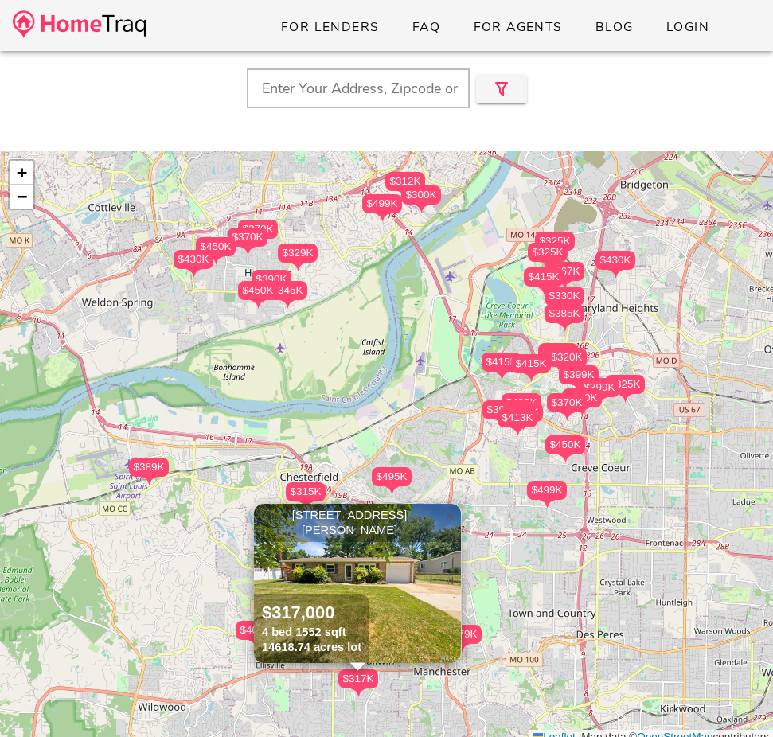
click at [449, 519] on span "×" at bounding box center [450, 516] width 10 height 18
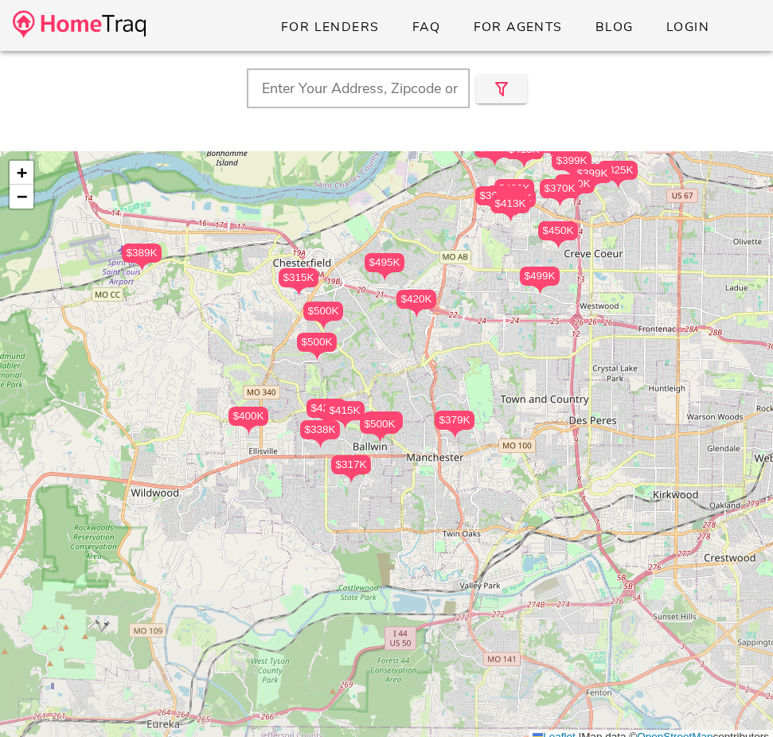
drag, startPoint x: 449, startPoint y: 519, endPoint x: 439, endPoint y: 293, distance: 226.3
click at [439, 293] on div "$495K $399K $420K $450K $450K $415K $413K $420K $475K $315K $500K $415K $499K $…" at bounding box center [386, 448] width 773 height 594
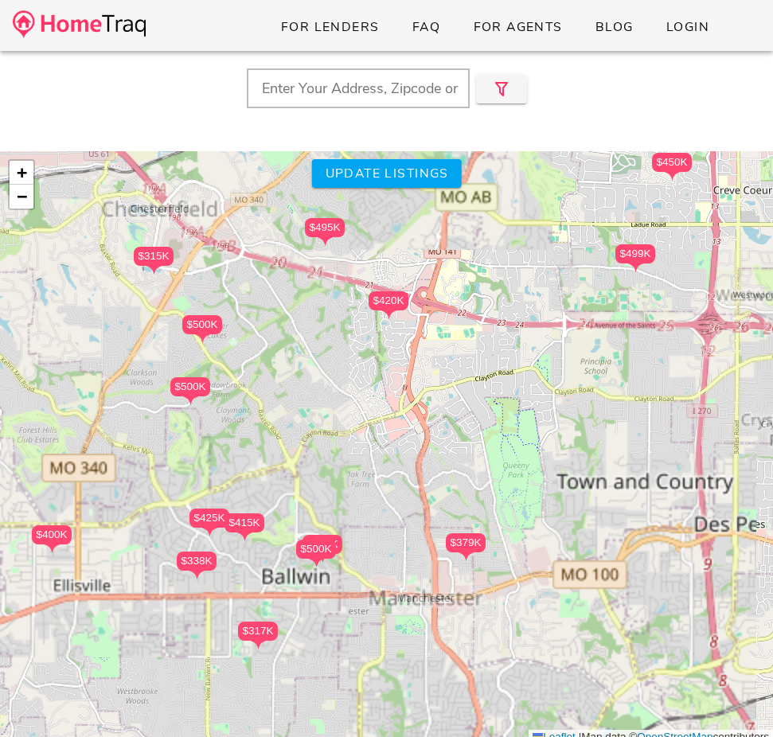
click at [439, 293] on div "$495K $399K $420K $450K $450K $415K $413K $420K $475K $315K $500K $415K $499K $…" at bounding box center [386, 448] width 773 height 594
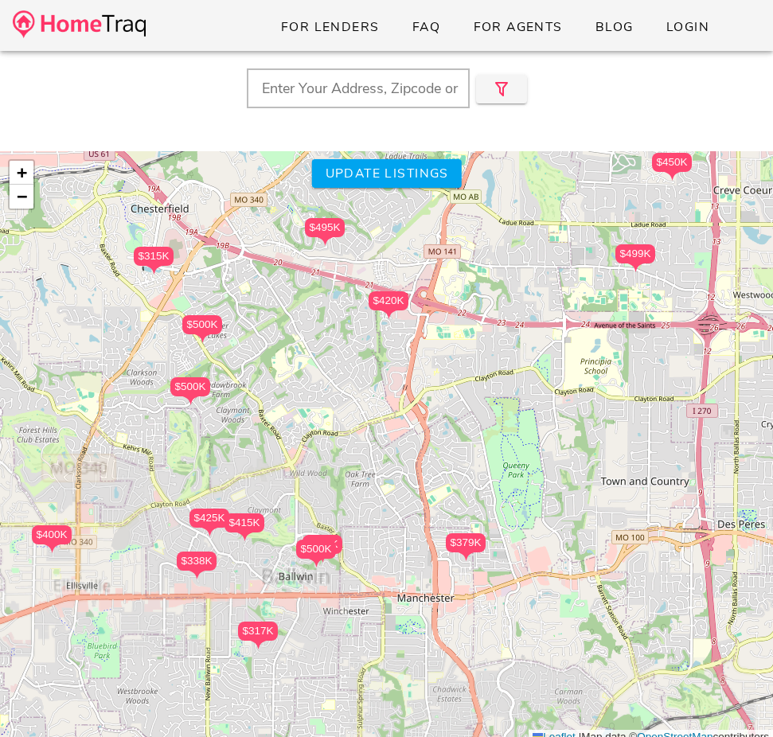
click at [439, 293] on div "$495K $399K $420K $450K $450K $415K $413K $420K $475K $315K $500K $415K $499K $…" at bounding box center [386, 448] width 773 height 594
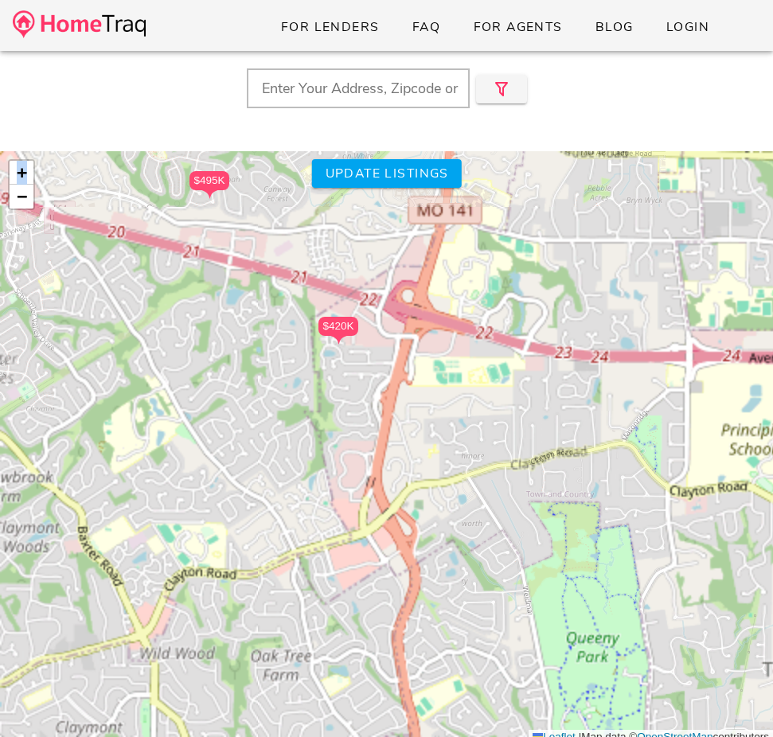
drag, startPoint x: 439, startPoint y: 293, endPoint x: 474, endPoint y: 218, distance: 82.3
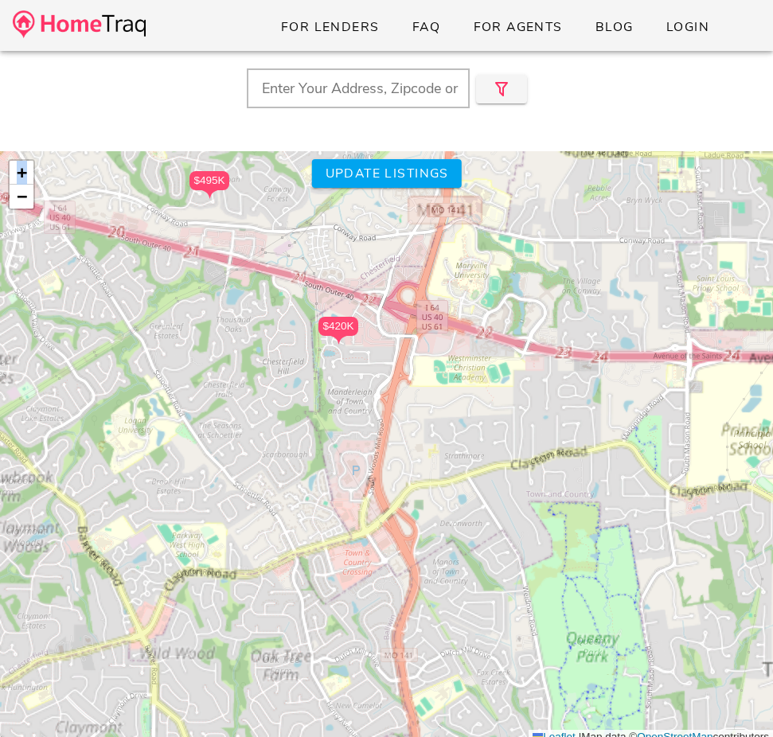
click at [474, 218] on div "$495K $399K $420K $450K $450K $415K $413K $420K $475K $315K $500K $415K $499K $…" at bounding box center [386, 448] width 773 height 594
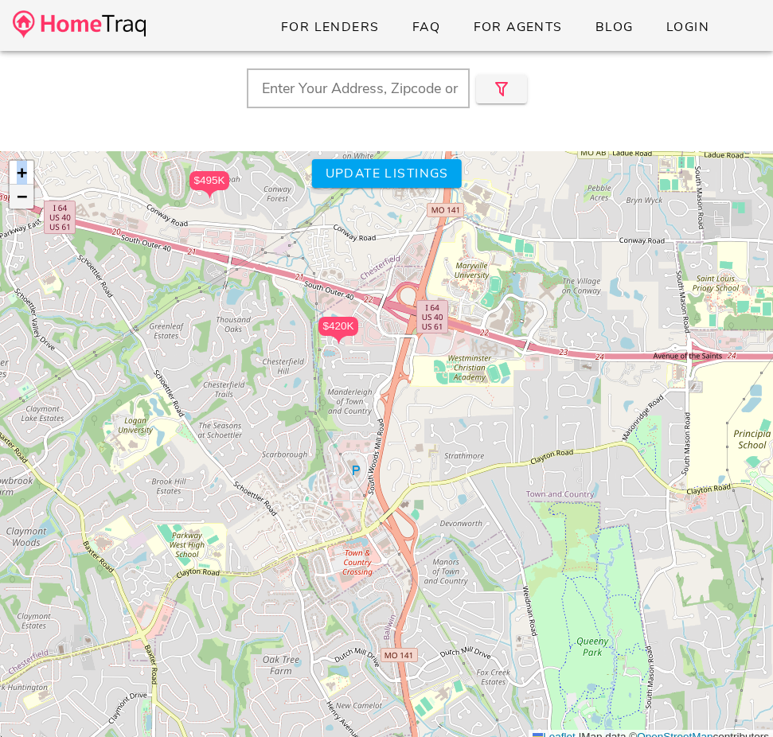
click at [20, 196] on span "−" at bounding box center [22, 196] width 10 height 20
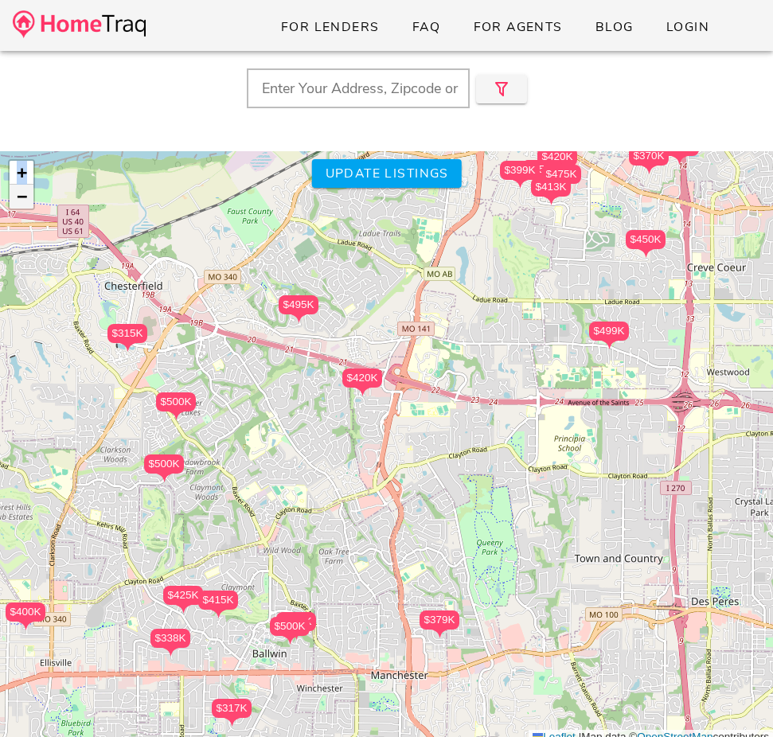
click at [30, 200] on link "−" at bounding box center [22, 197] width 24 height 24
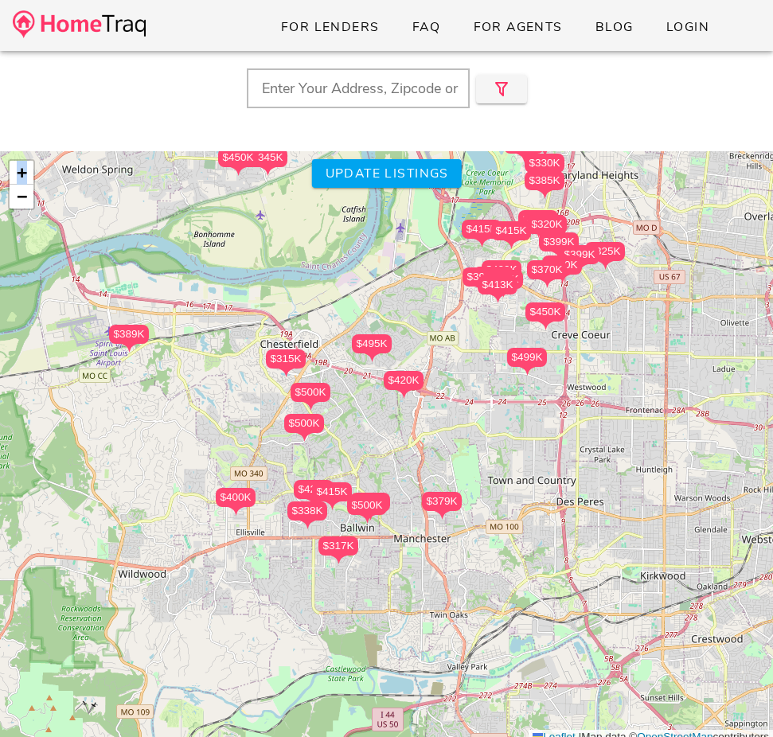
drag, startPoint x: 138, startPoint y: 307, endPoint x: 189, endPoint y: 280, distance: 57.7
click at [189, 280] on div "$495K $399K $420K $450K $450K $415K $413K $420K $475K $315K $500K $415K $499K $…" at bounding box center [386, 448] width 773 height 594
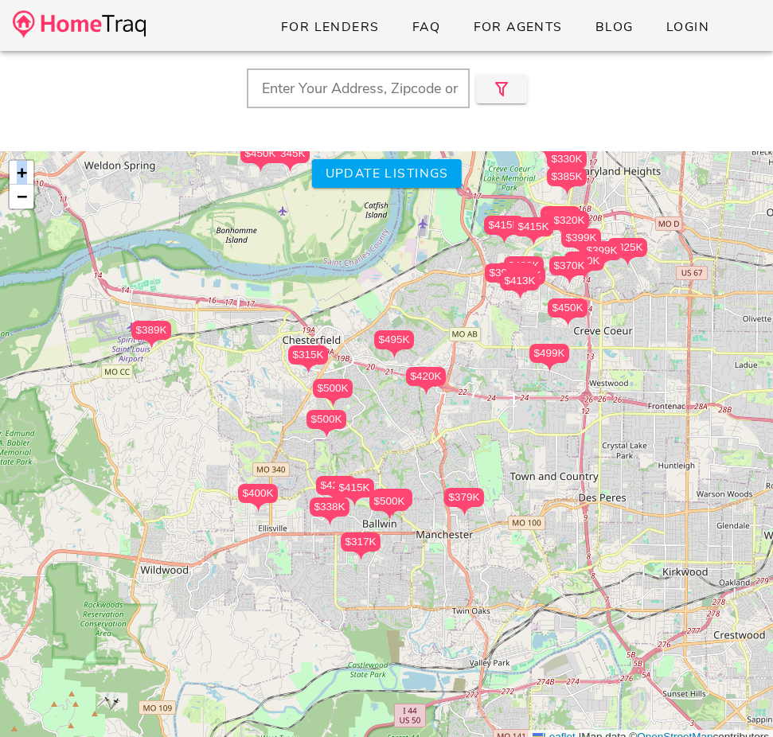
drag, startPoint x: 189, startPoint y: 280, endPoint x: 176, endPoint y: 342, distance: 62.6
click at [176, 342] on div "$495K $399K $420K $450K $450K $415K $413K $420K $475K $315K $500K $415K $499K $…" at bounding box center [386, 448] width 773 height 594
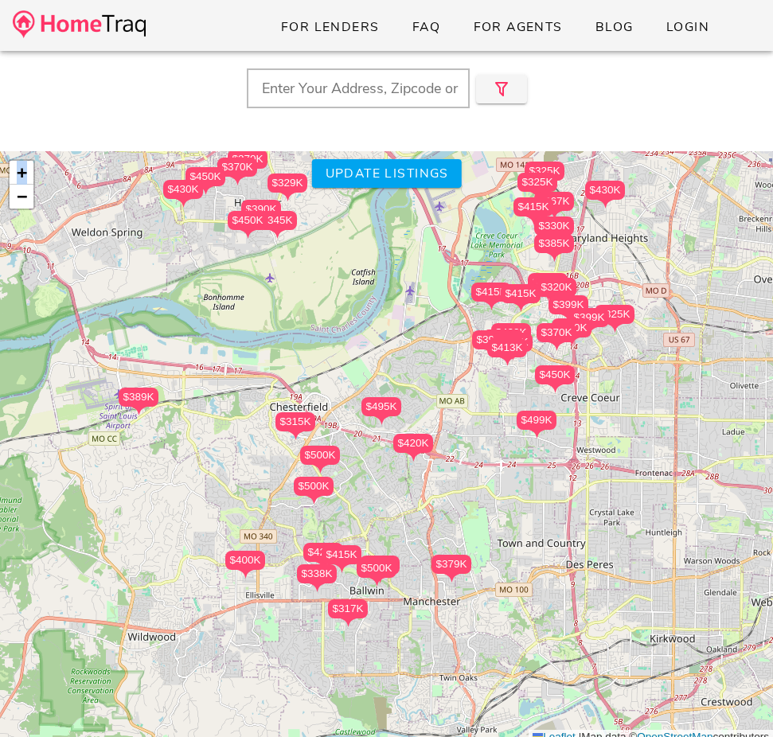
drag, startPoint x: 579, startPoint y: 440, endPoint x: 472, endPoint y: 455, distance: 107.8
click at [472, 455] on div "$495K $399K $420K $450K $450K $415K $413K $420K $475K $315K $500K $415K $499K $…" at bounding box center [386, 448] width 773 height 594
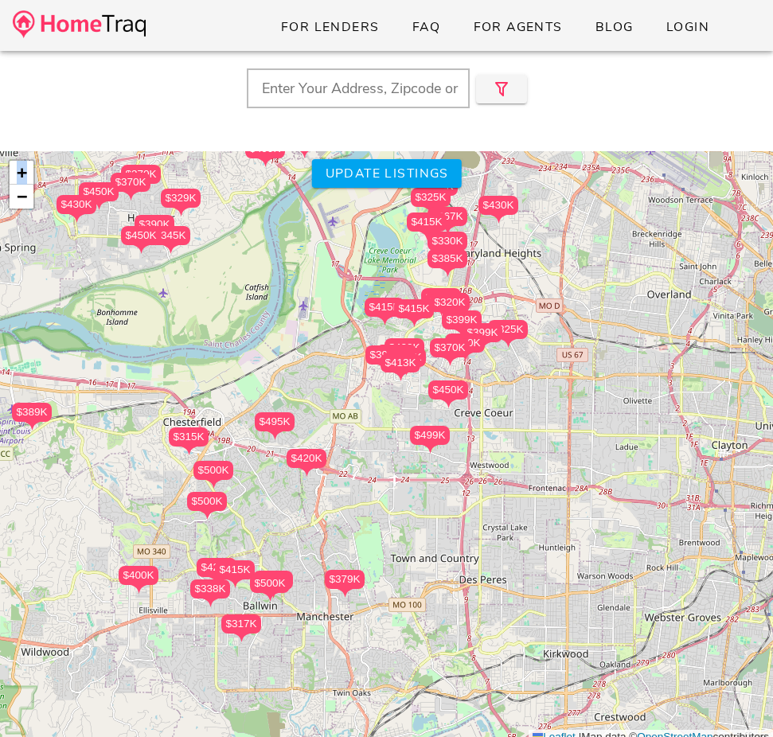
click at [472, 455] on div "$495K $399K $420K $450K $450K $415K $413K $420K $475K $315K $500K $415K $499K $…" at bounding box center [386, 448] width 773 height 594
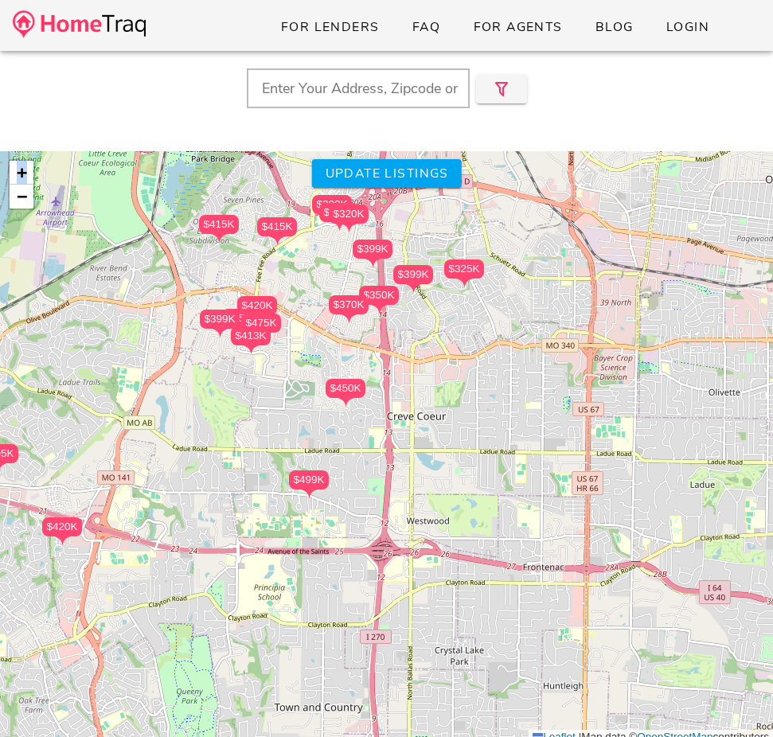
drag, startPoint x: 472, startPoint y: 455, endPoint x: 393, endPoint y: 502, distance: 91.8
click at [393, 502] on div "$495K $399K $420K $450K $450K $415K $413K $420K $475K $315K $500K $415K $499K $…" at bounding box center [386, 448] width 773 height 594
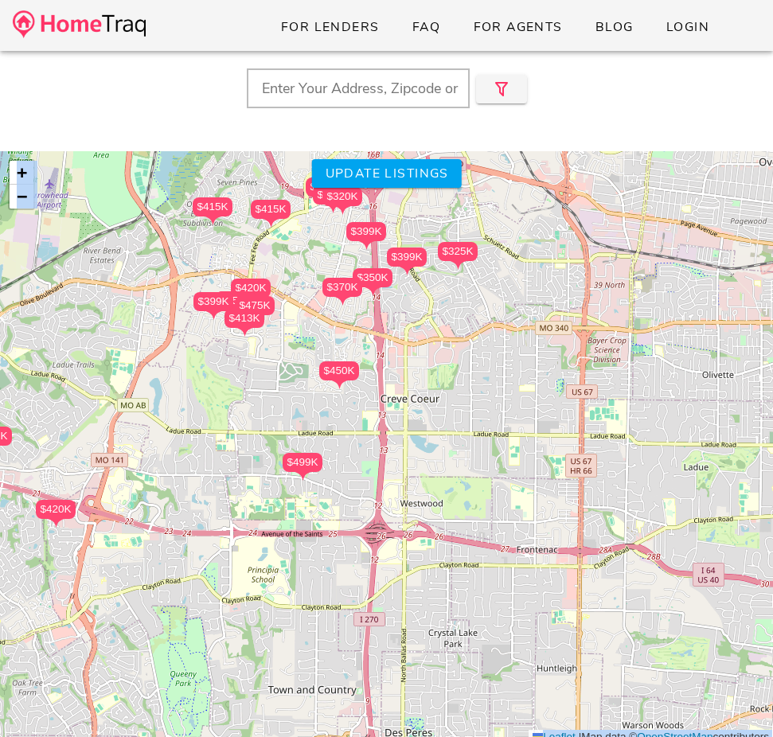
drag, startPoint x: 393, startPoint y: 502, endPoint x: 387, endPoint y: 484, distance: 19.4
click at [387, 484] on div "$495K $399K $420K $450K $450K $415K $413K $420K $475K $315K $500K $415K $499K $…" at bounding box center [386, 448] width 773 height 594
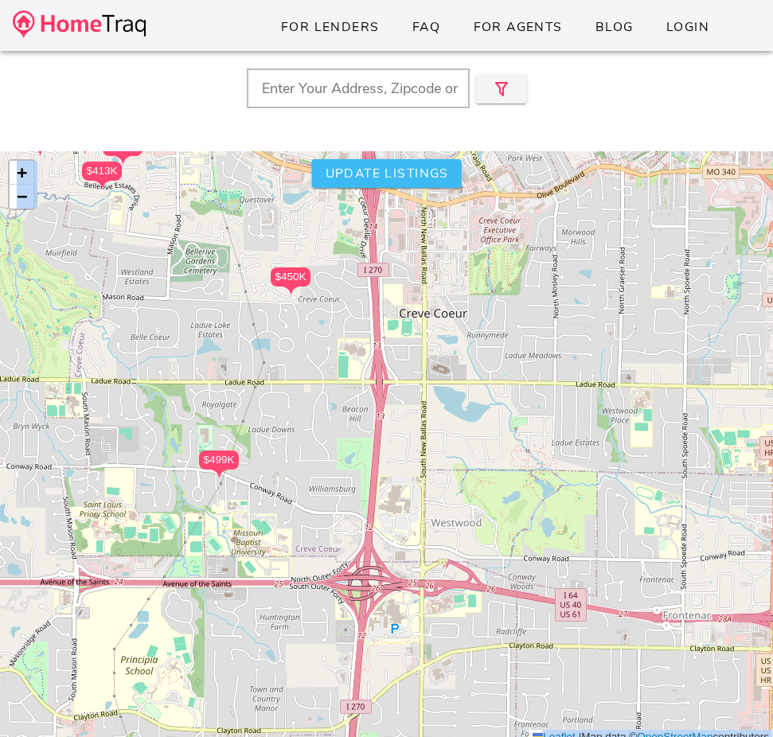
click at [389, 174] on span "Update listings" at bounding box center [386, 174] width 124 height 18
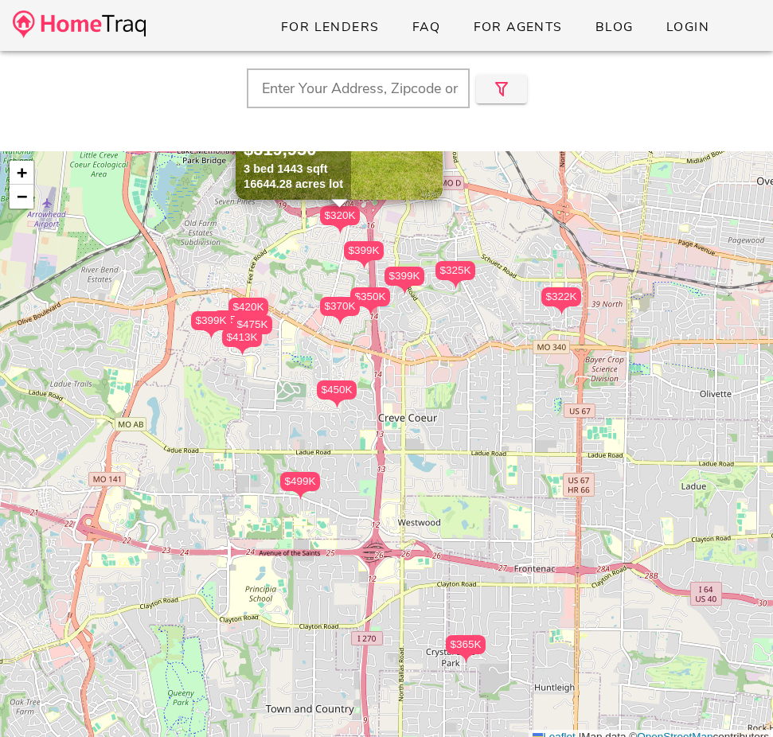
click at [418, 100] on input "text" at bounding box center [358, 88] width 223 height 40
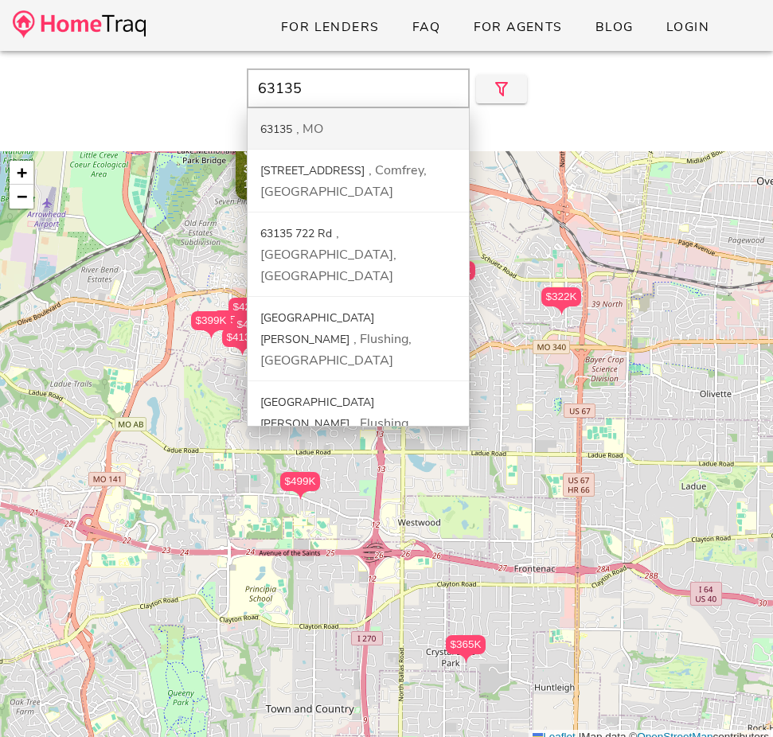
click at [302, 126] on div "MO" at bounding box center [309, 129] width 27 height 18
type input "63135, MO"
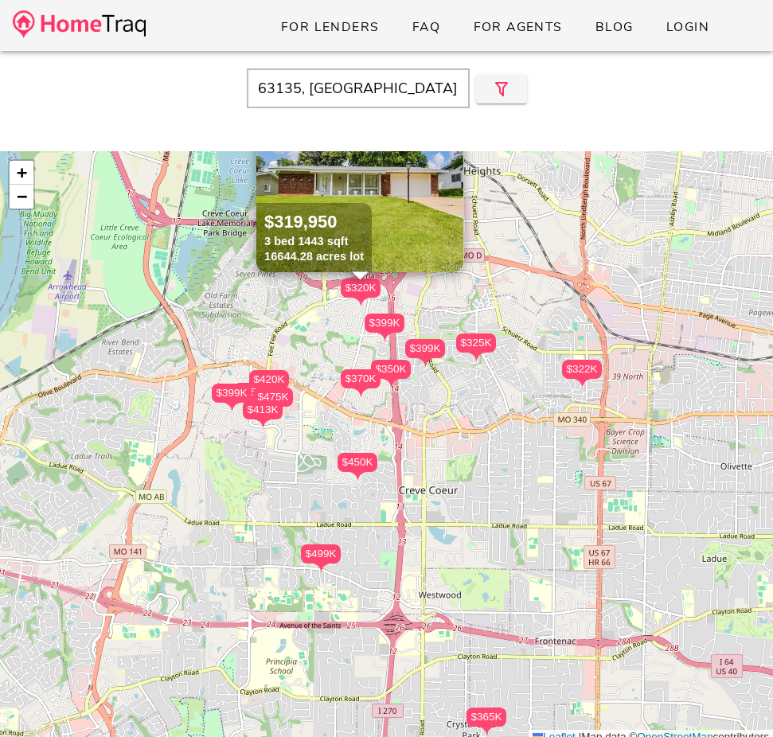
drag, startPoint x: 388, startPoint y: 393, endPoint x: 409, endPoint y: 468, distance: 77.9
click at [409, 468] on div "$499K $450K $370K $350K $399K $413K $475K $365K $325K $420K $450K $450K $399K $…" at bounding box center [386, 448] width 773 height 594
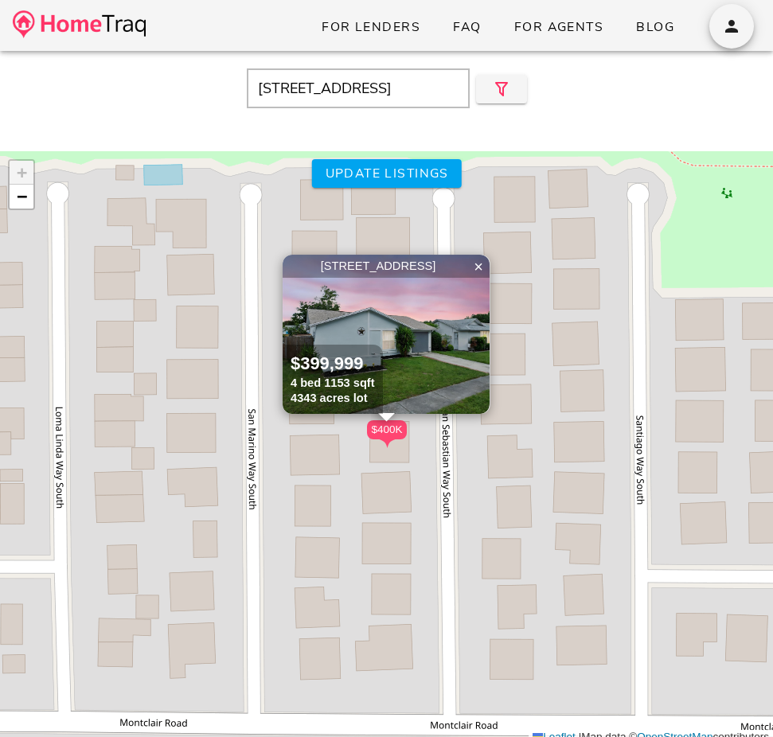
click at [124, 22] on img at bounding box center [79, 24] width 133 height 28
